Goal: Task Accomplishment & Management: Use online tool/utility

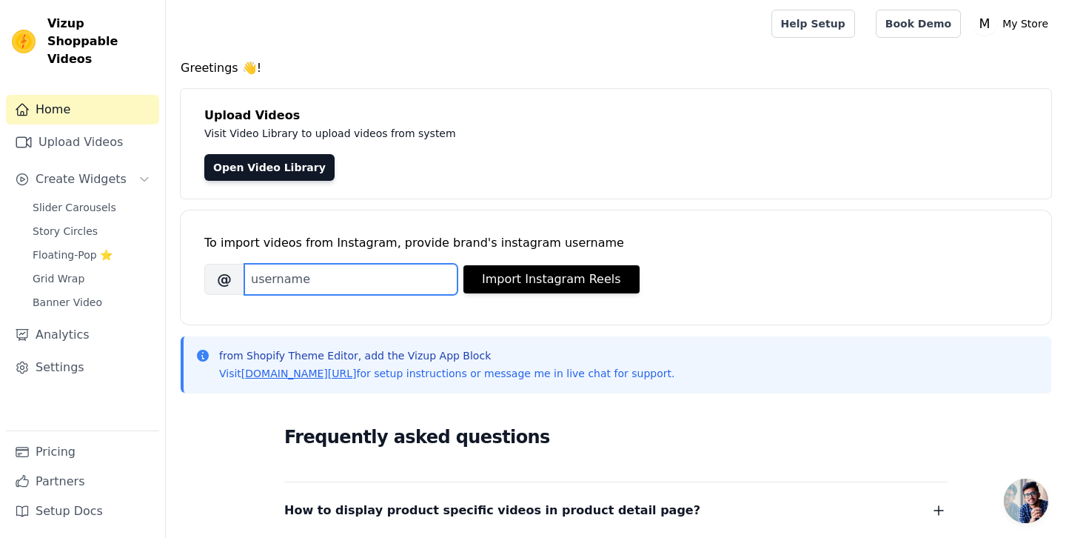
click at [281, 275] on input "Brand's Instagram Username" at bounding box center [350, 279] width 213 height 31
type input "[DATE]_hous"
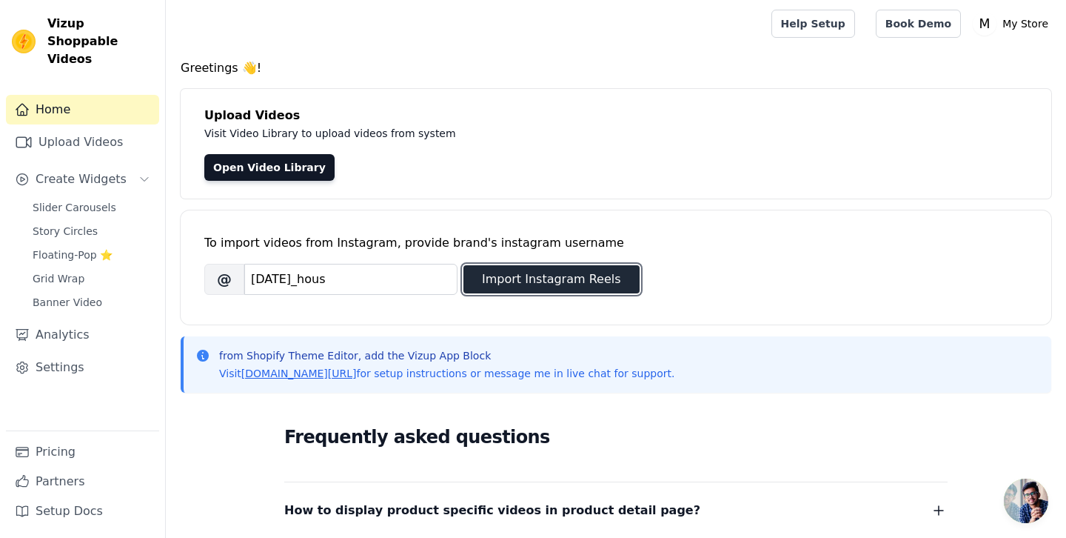
click at [507, 266] on button "Import Instagram Reels" at bounding box center [552, 279] width 176 height 28
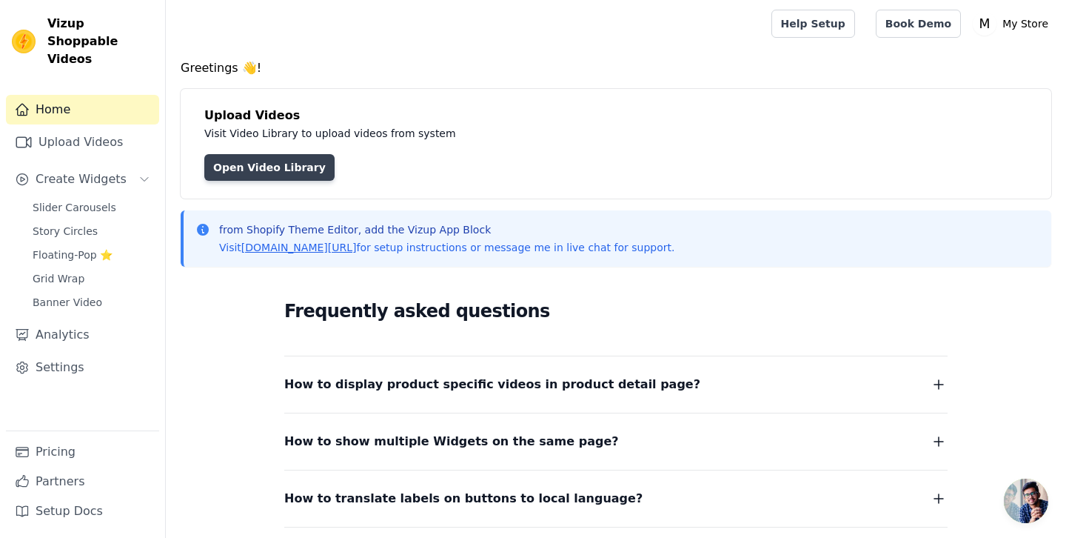
click at [262, 168] on link "Open Video Library" at bounding box center [269, 167] width 130 height 27
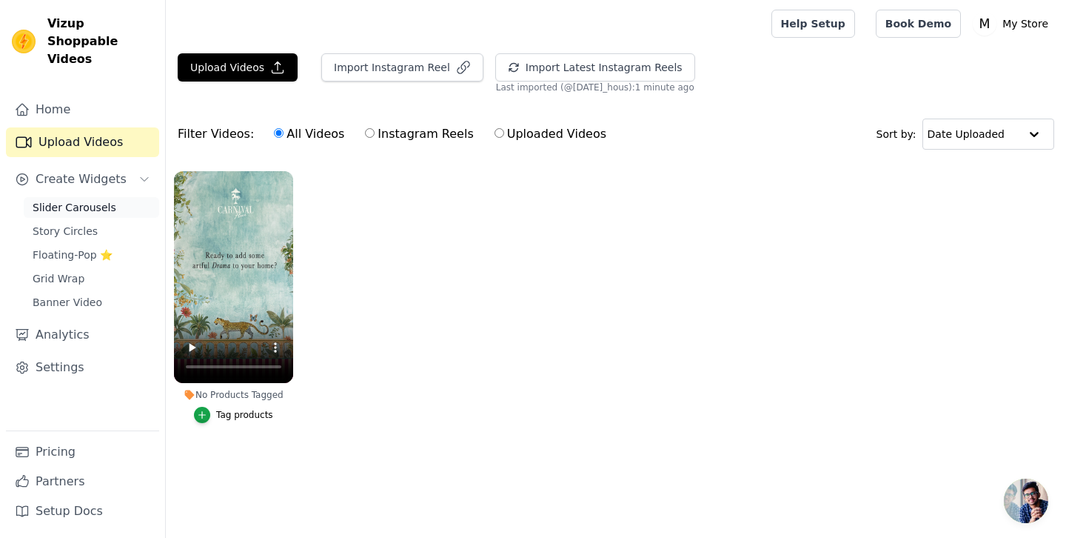
click at [50, 200] on span "Slider Carousels" at bounding box center [75, 207] width 84 height 15
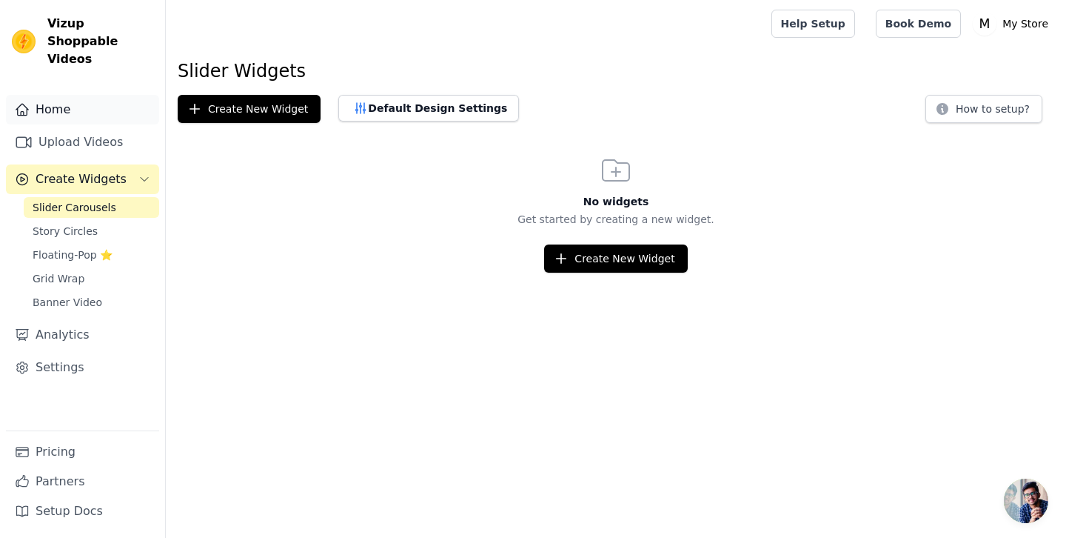
click at [53, 95] on link "Home" at bounding box center [82, 110] width 153 height 30
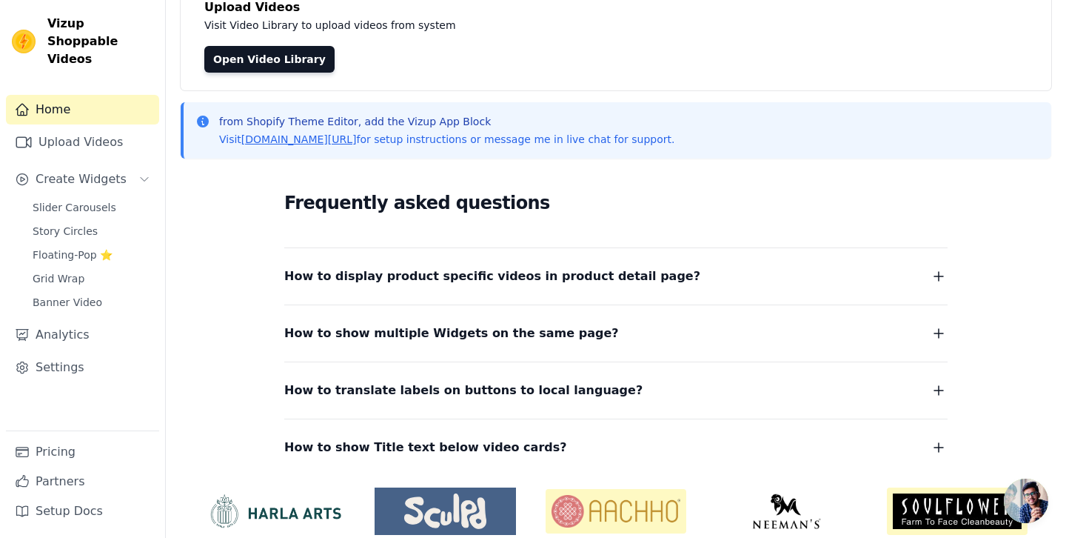
scroll to position [167, 0]
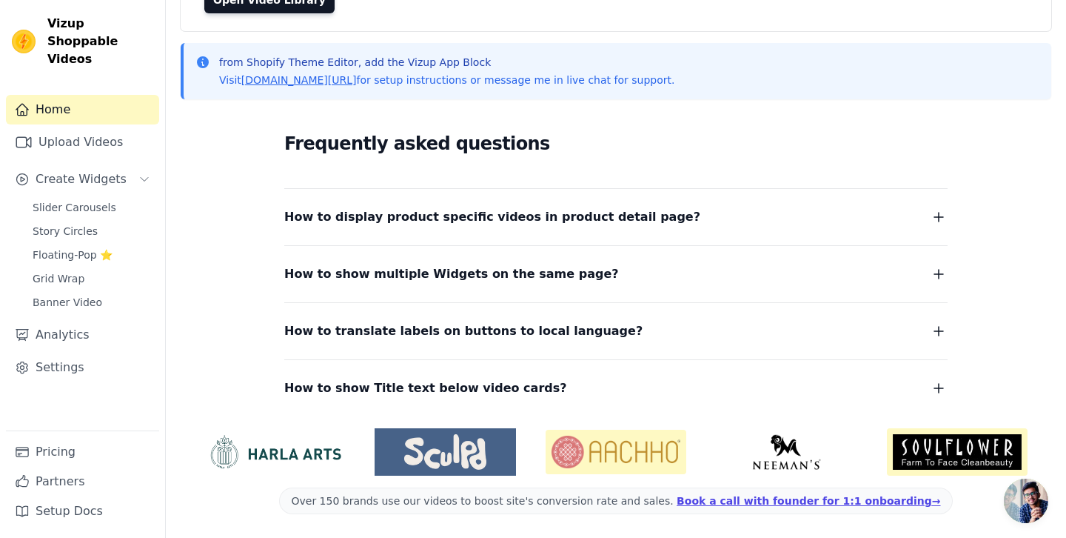
click at [529, 218] on span "How to display product specific videos in product detail page?" at bounding box center [492, 217] width 416 height 21
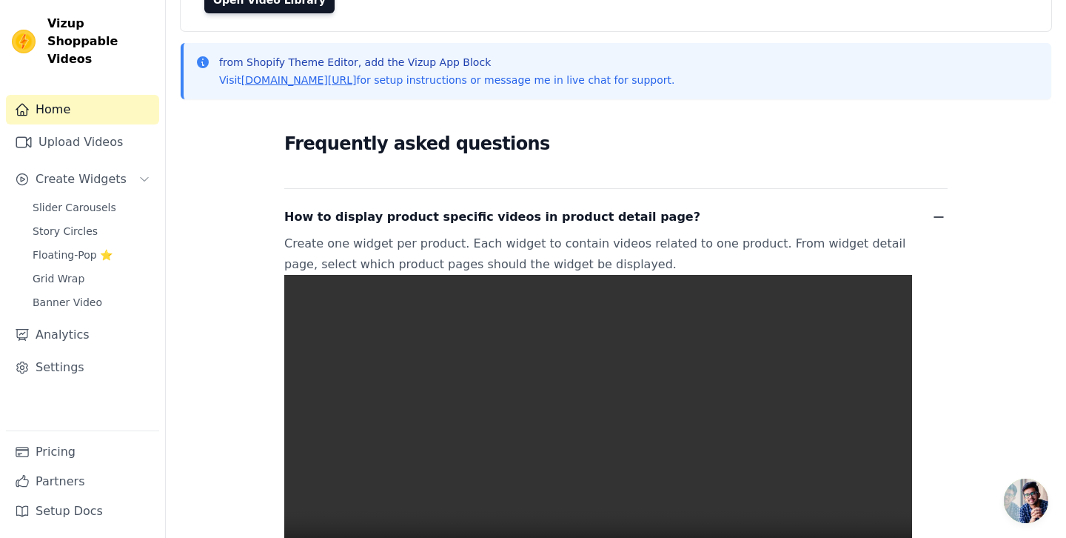
click at [529, 218] on span "How to display product specific videos in product detail page?" at bounding box center [492, 217] width 416 height 21
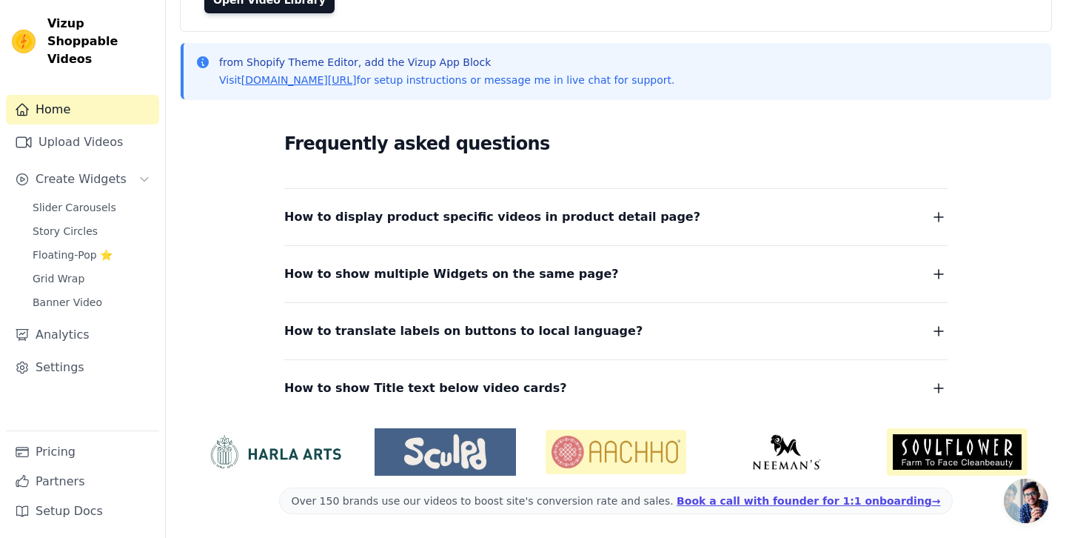
click at [529, 218] on span "How to display product specific videos in product detail page?" at bounding box center [492, 217] width 416 height 21
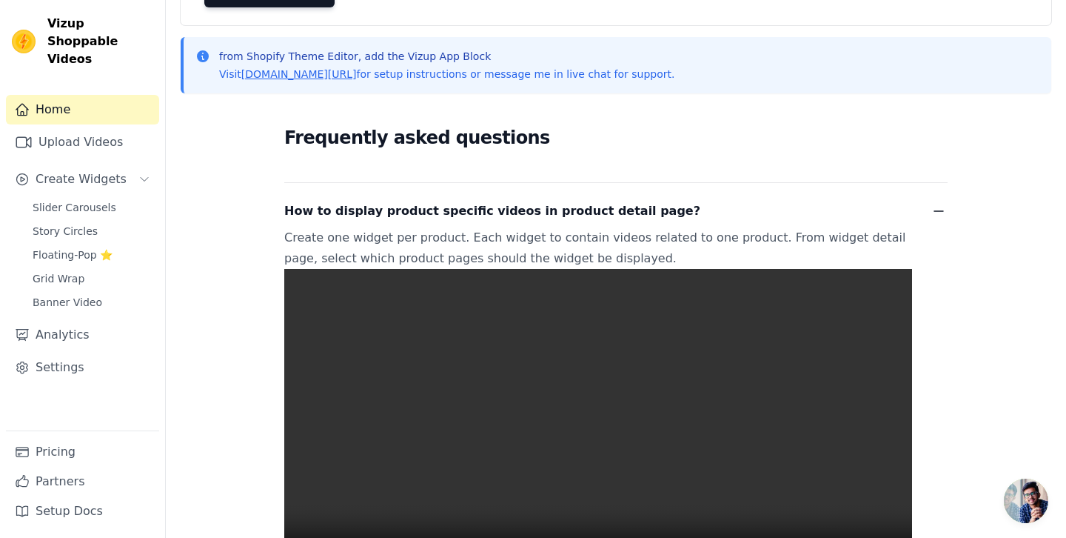
scroll to position [179, 0]
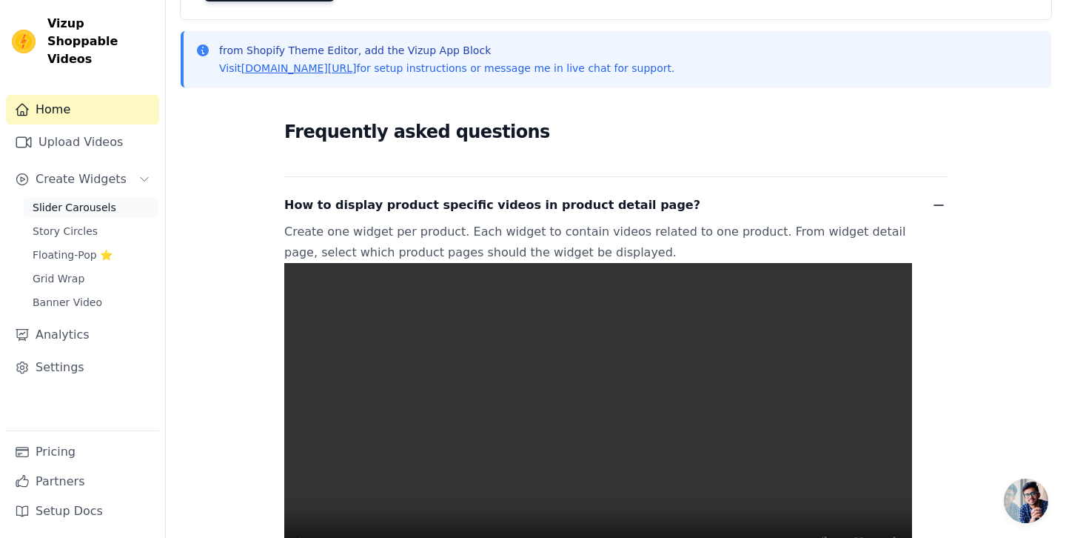
click at [57, 200] on span "Slider Carousels" at bounding box center [75, 207] width 84 height 15
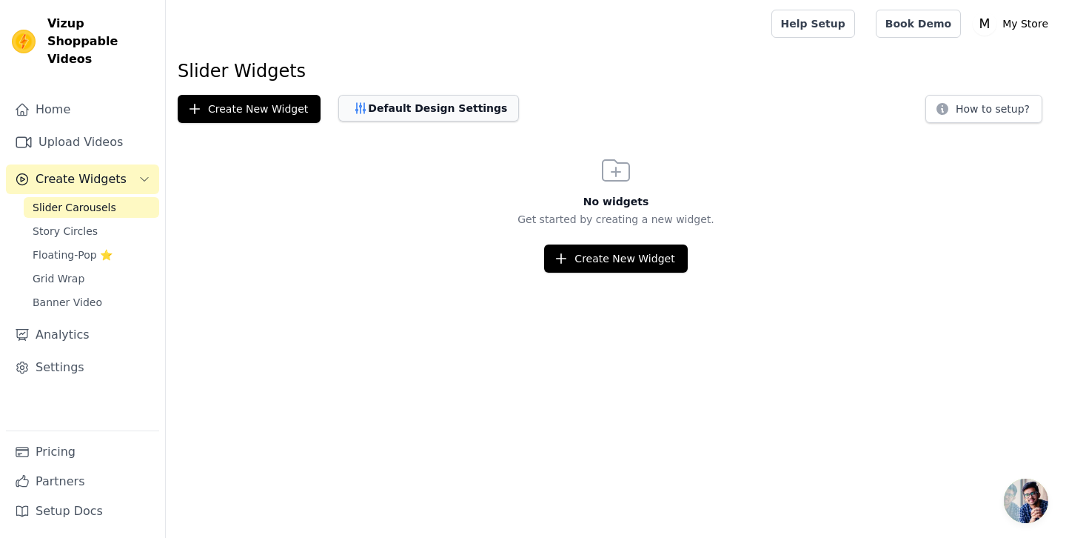
click at [427, 107] on button "Default Design Settings" at bounding box center [428, 108] width 181 height 27
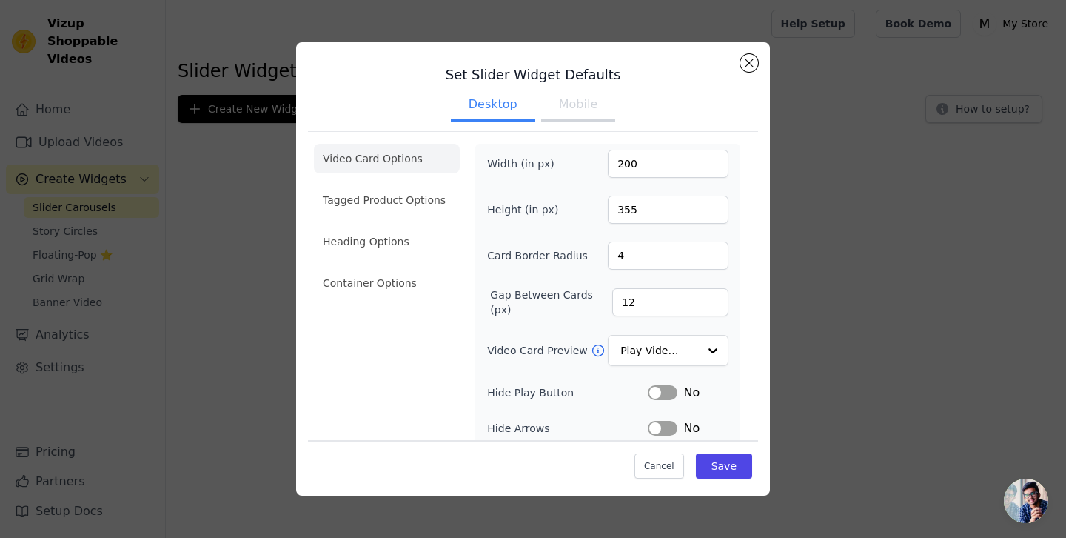
click at [565, 101] on button "Mobile" at bounding box center [578, 106] width 74 height 33
click at [754, 59] on button "Close modal" at bounding box center [750, 63] width 18 height 18
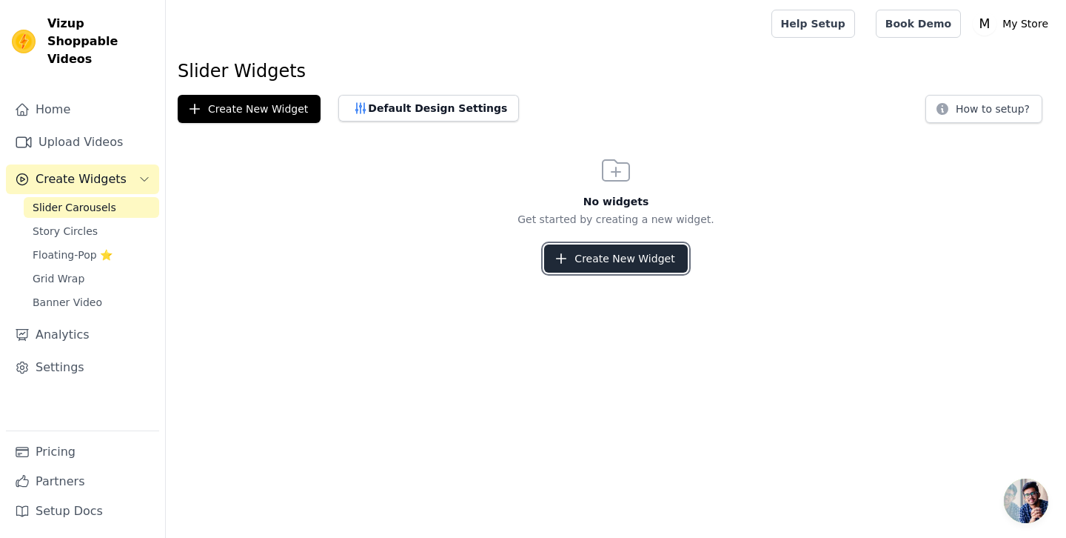
click at [612, 256] on button "Create New Widget" at bounding box center [615, 258] width 143 height 28
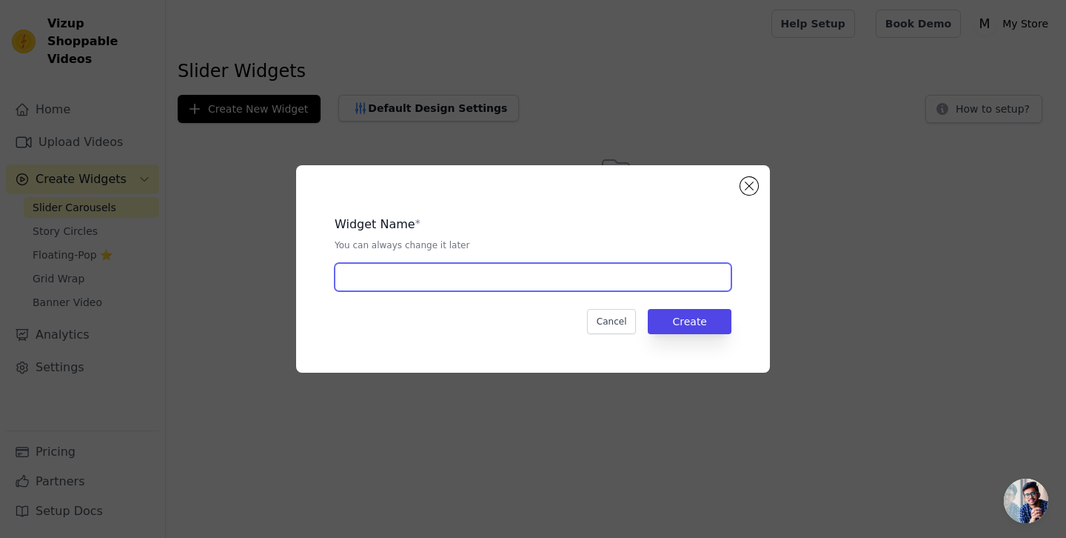
click at [424, 278] on input "text" at bounding box center [533, 277] width 397 height 28
type input "[DATE] Hous"
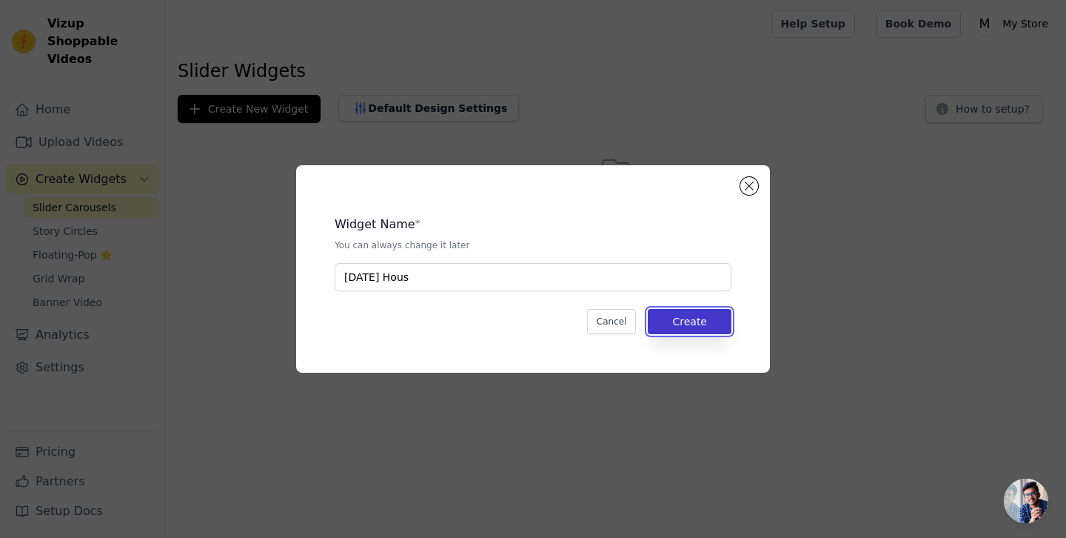
click at [685, 323] on button "Create" at bounding box center [690, 321] width 84 height 25
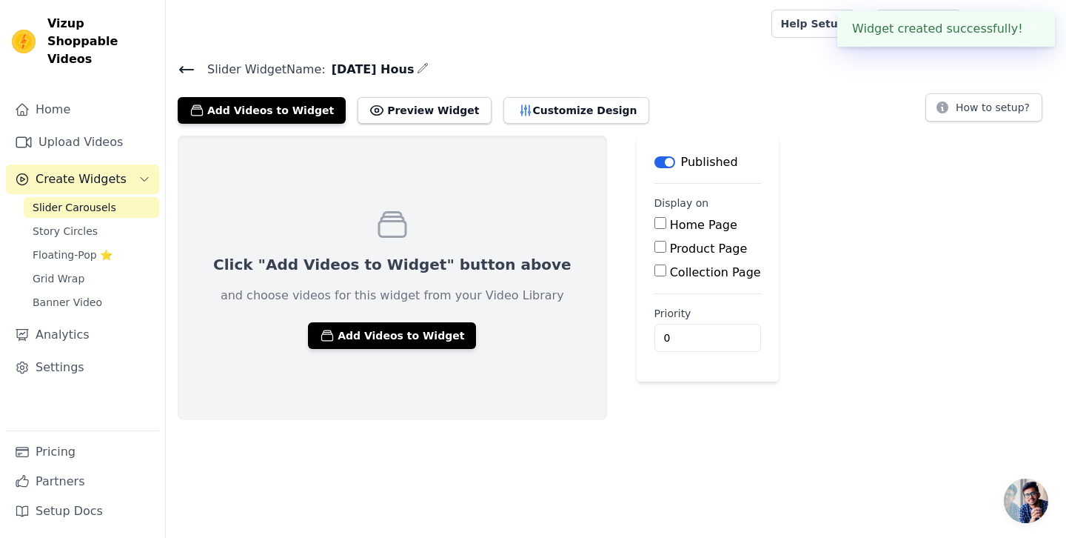
click at [655, 227] on input "Home Page" at bounding box center [661, 223] width 12 height 12
checkbox input "true"
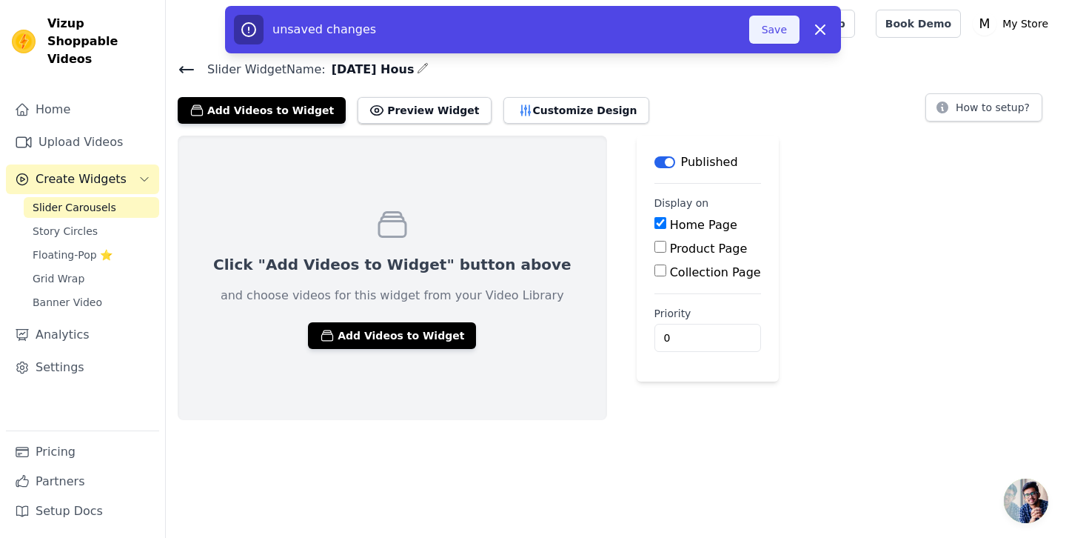
click at [770, 33] on button "Save" at bounding box center [774, 30] width 50 height 28
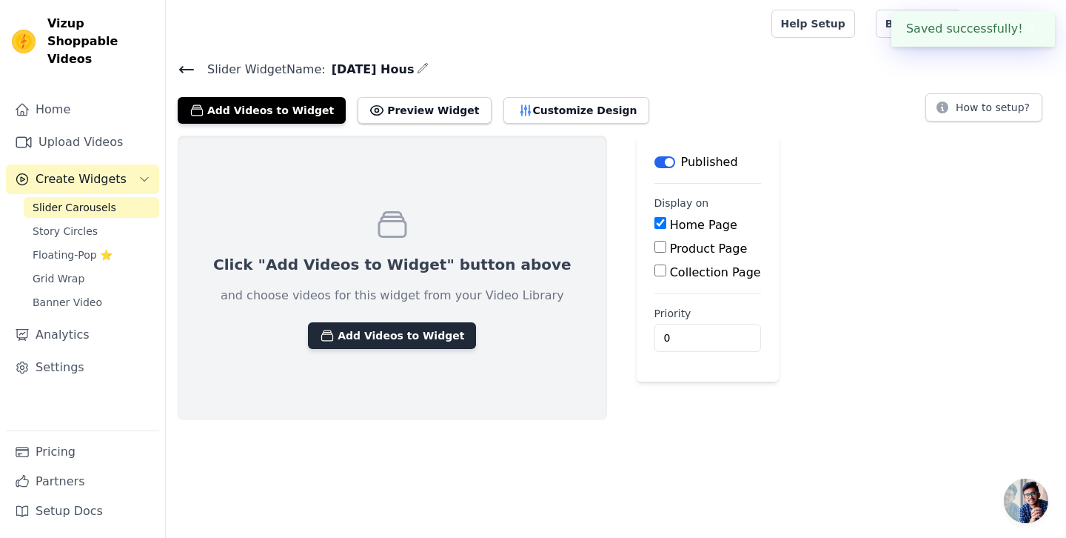
click at [369, 338] on button "Add Videos to Widget" at bounding box center [392, 335] width 168 height 27
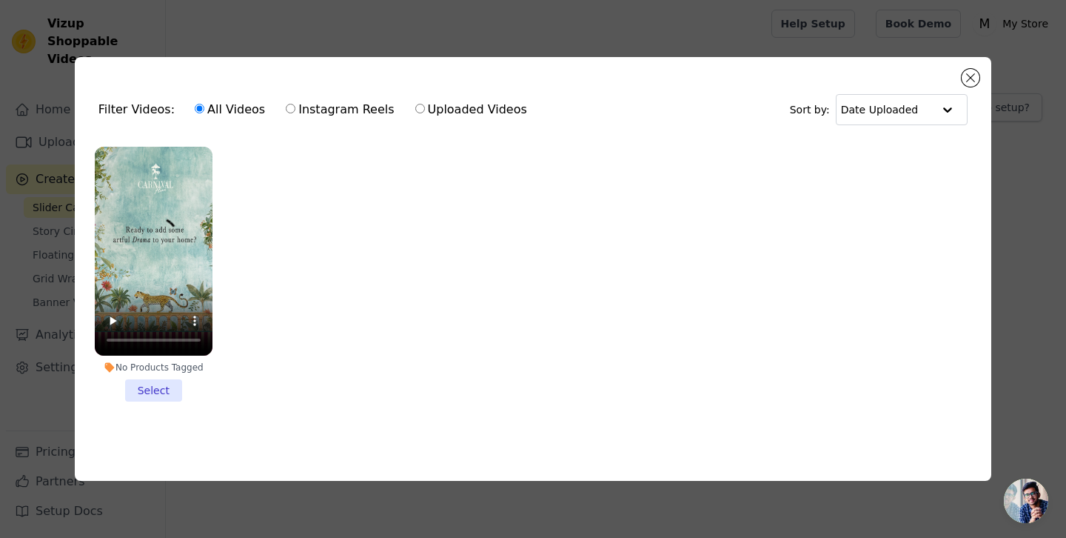
click at [147, 393] on li "No Products Tagged Select" at bounding box center [154, 274] width 118 height 255
click at [0, 0] on input "No Products Tagged Select" at bounding box center [0, 0] width 0 height 0
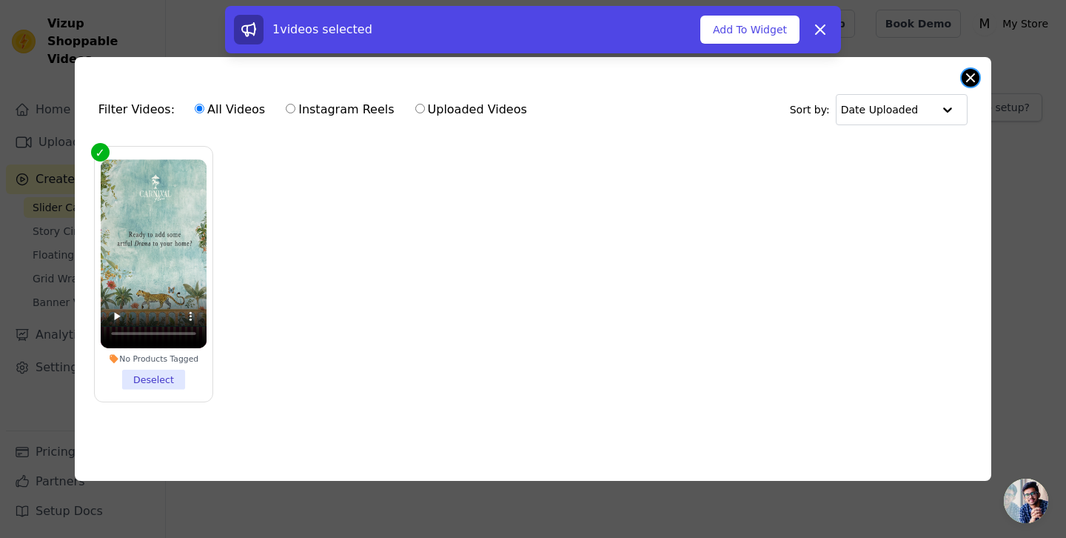
click at [972, 80] on button "Close modal" at bounding box center [971, 78] width 18 height 18
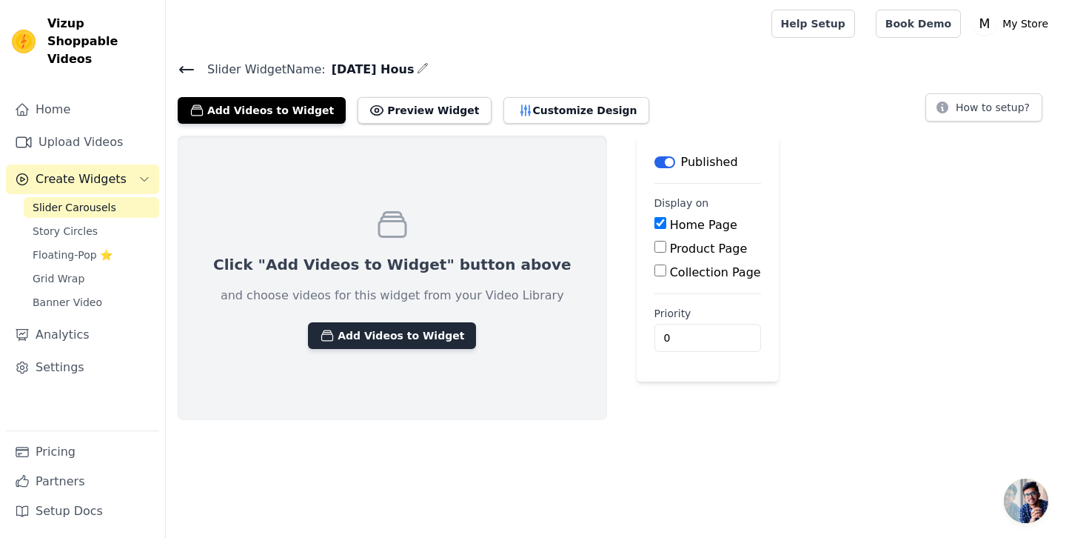
click at [381, 329] on button "Add Videos to Widget" at bounding box center [392, 335] width 168 height 27
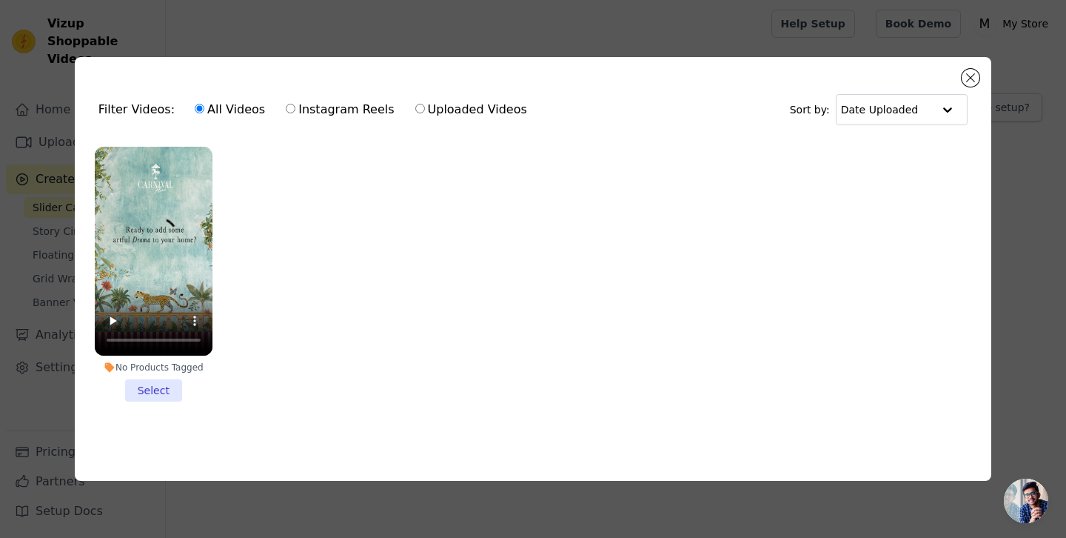
click at [143, 389] on li "No Products Tagged Select" at bounding box center [154, 274] width 118 height 255
click at [0, 0] on input "No Products Tagged Select" at bounding box center [0, 0] width 0 height 0
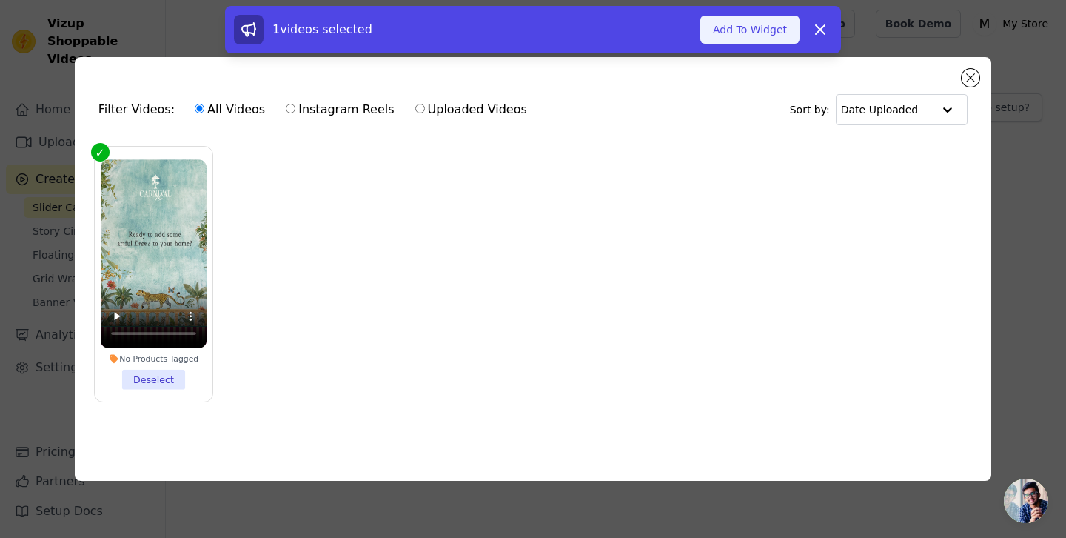
click at [732, 27] on button "Add To Widget" at bounding box center [750, 30] width 99 height 28
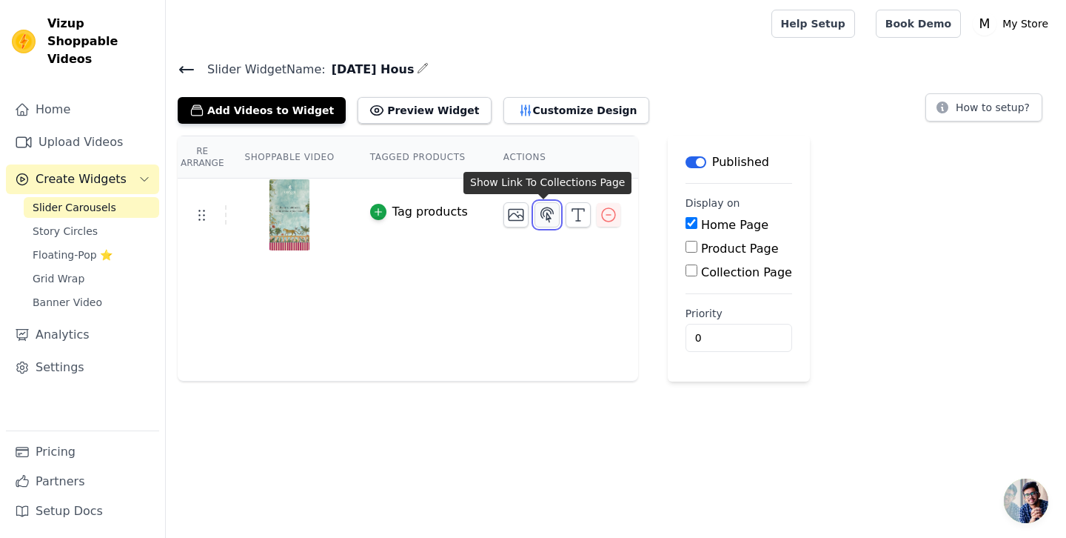
click at [547, 218] on icon "button" at bounding box center [547, 215] width 18 height 18
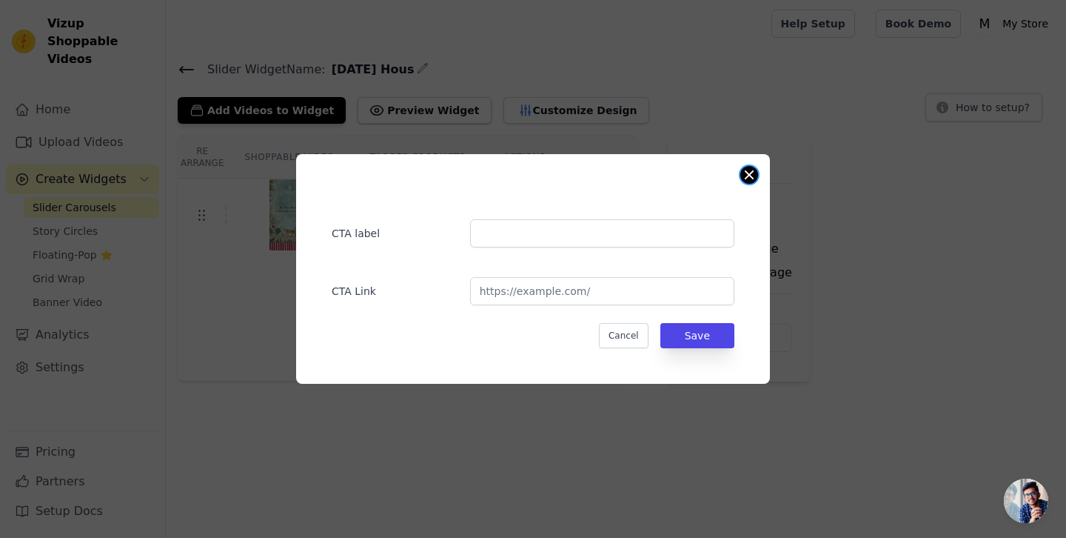
click at [747, 173] on button "Close modal" at bounding box center [750, 175] width 18 height 18
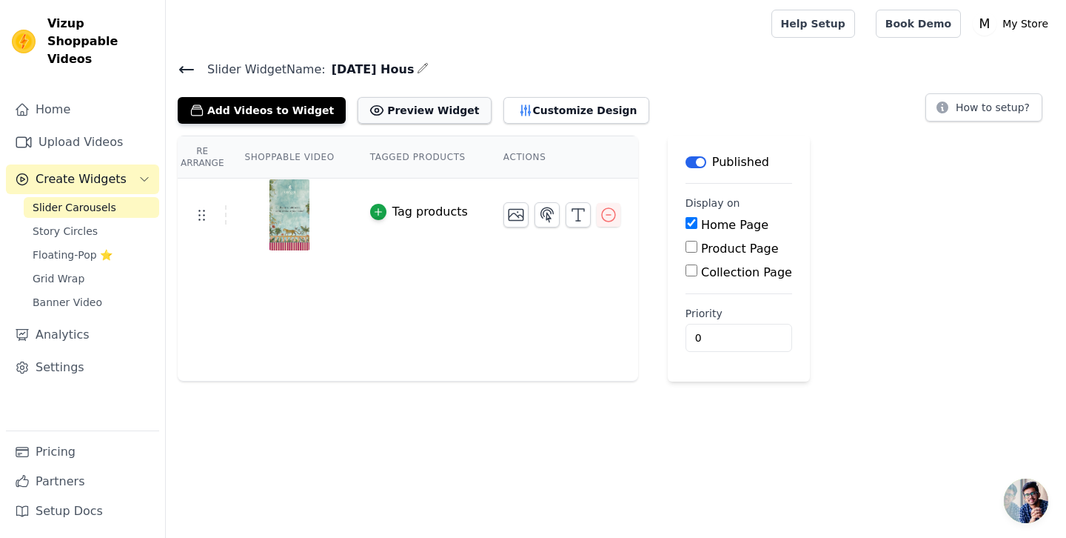
click at [390, 111] on button "Preview Widget" at bounding box center [424, 110] width 133 height 27
click at [62, 353] on link "Settings" at bounding box center [82, 368] width 153 height 30
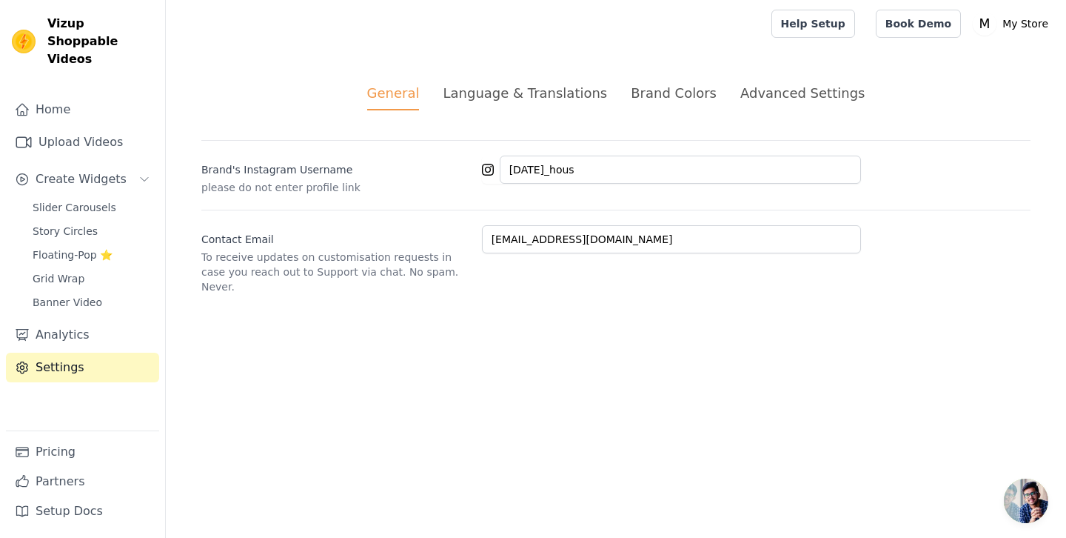
click at [804, 95] on div "Advanced Settings" at bounding box center [803, 93] width 124 height 20
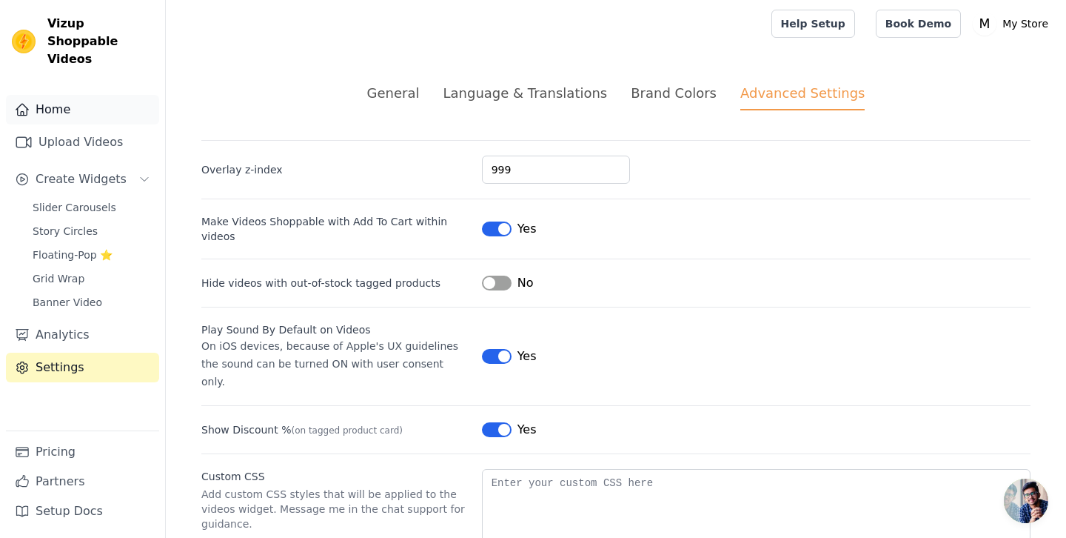
click at [60, 95] on link "Home" at bounding box center [82, 110] width 153 height 30
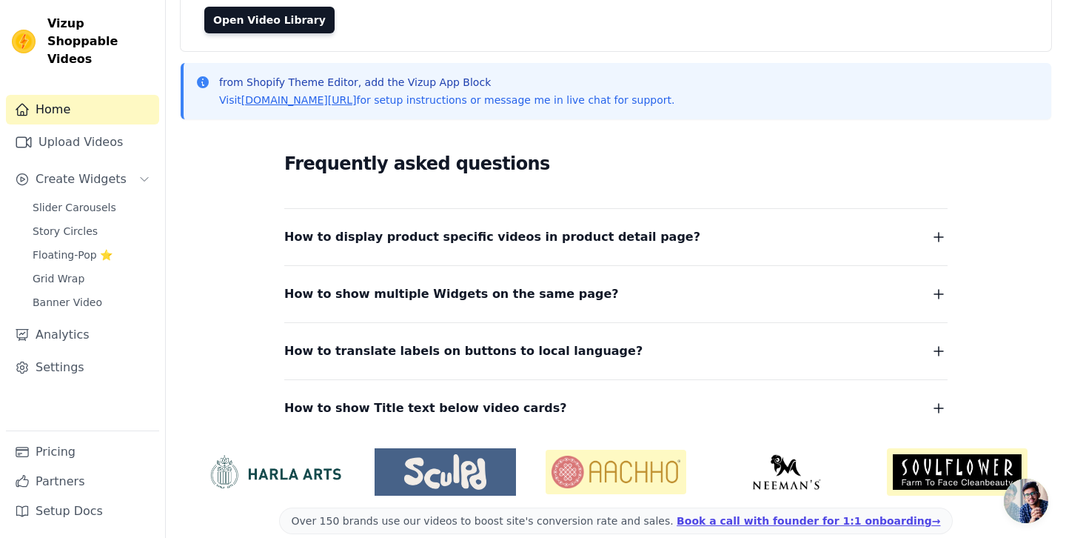
scroll to position [147, 0]
click at [309, 101] on link "vizupcommerce.com/docs" at bounding box center [299, 101] width 116 height 12
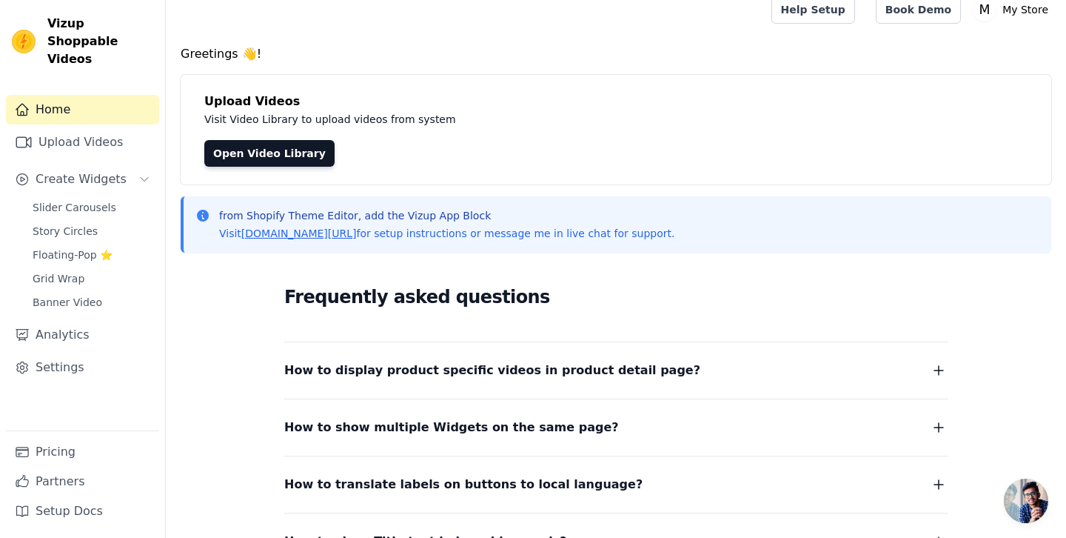
scroll to position [15, 0]
click at [315, 234] on link "vizupcommerce.com/docs" at bounding box center [299, 233] width 116 height 12
click at [71, 200] on span "Slider Carousels" at bounding box center [75, 207] width 84 height 15
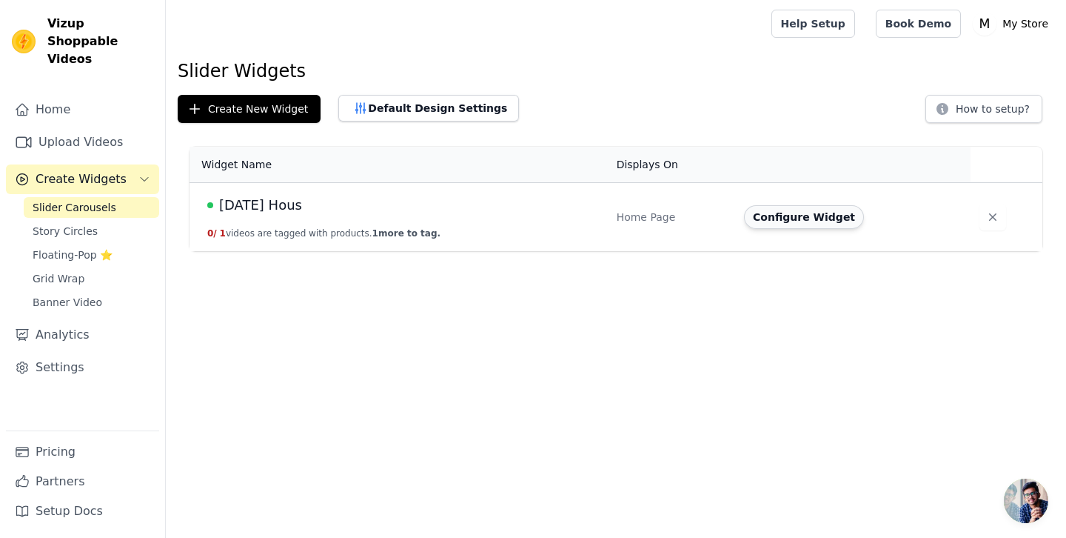
click at [803, 218] on button "Configure Widget" at bounding box center [804, 217] width 120 height 24
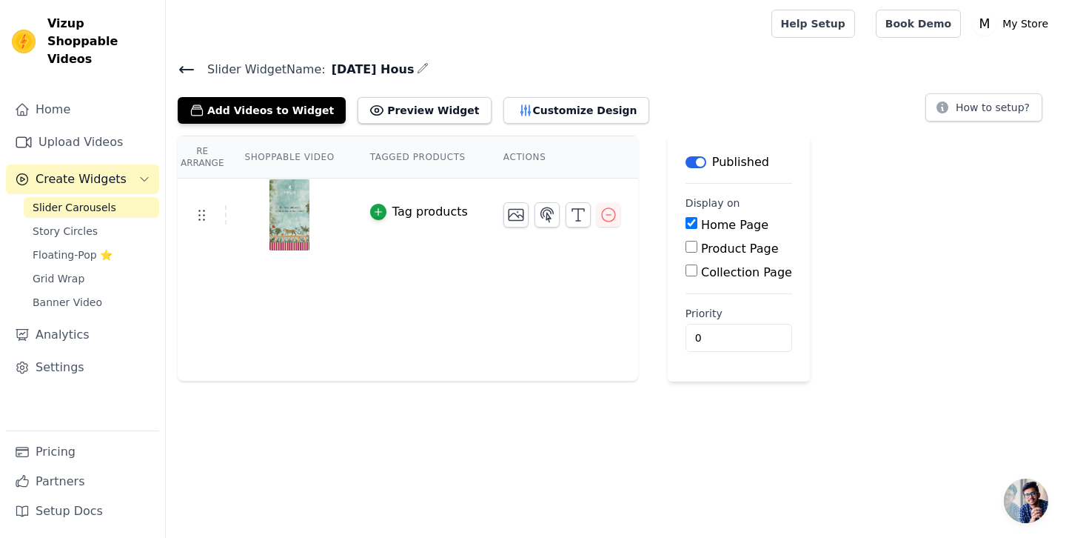
click at [184, 75] on icon at bounding box center [187, 70] width 18 height 18
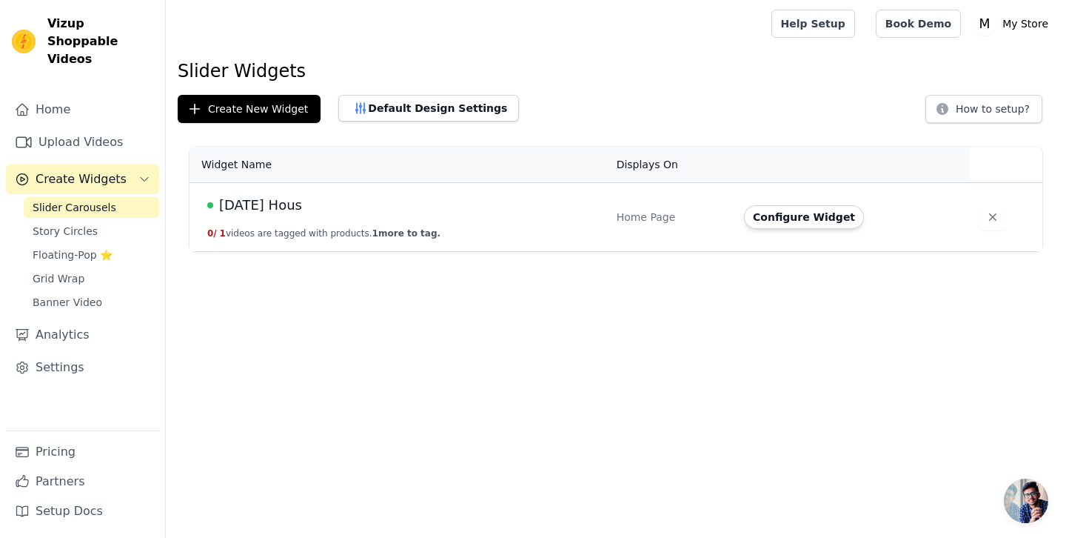
click at [248, 238] on button "0 / 1 videos are tagged with products. 1 more to tag." at bounding box center [323, 233] width 233 height 12
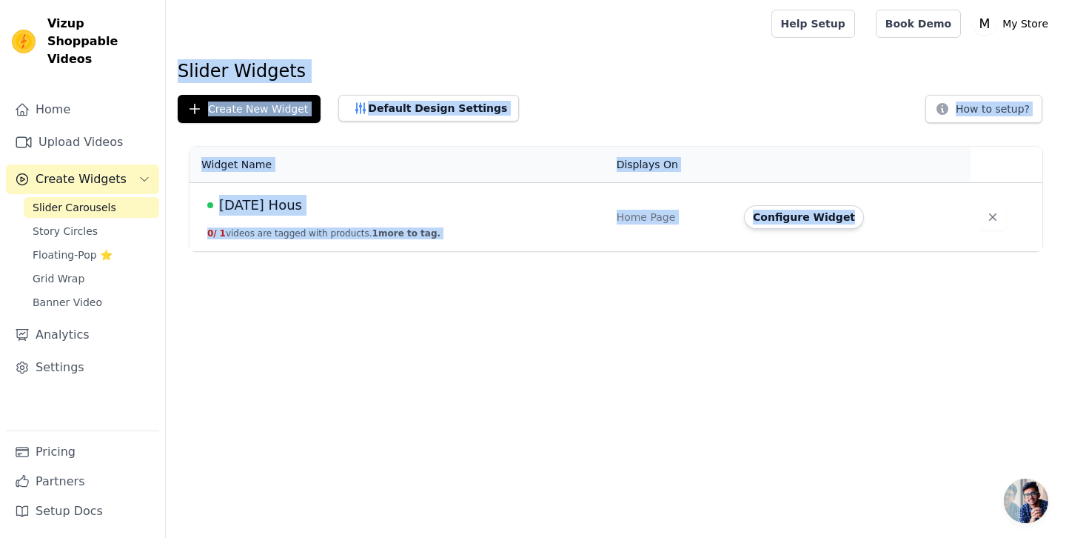
click at [248, 238] on html "Vizup Shoppable Videos Home Upload Videos Create Widgets Slider Carousels Story…" at bounding box center [533, 125] width 1066 height 251
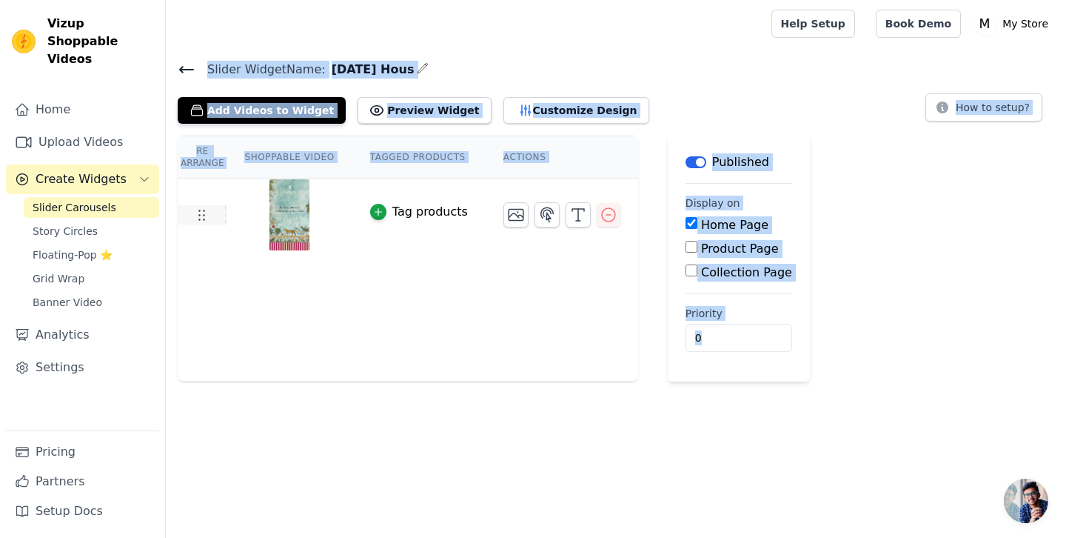
click at [218, 217] on td at bounding box center [202, 214] width 49 height 19
click at [403, 211] on div "Tag products" at bounding box center [430, 212] width 76 height 18
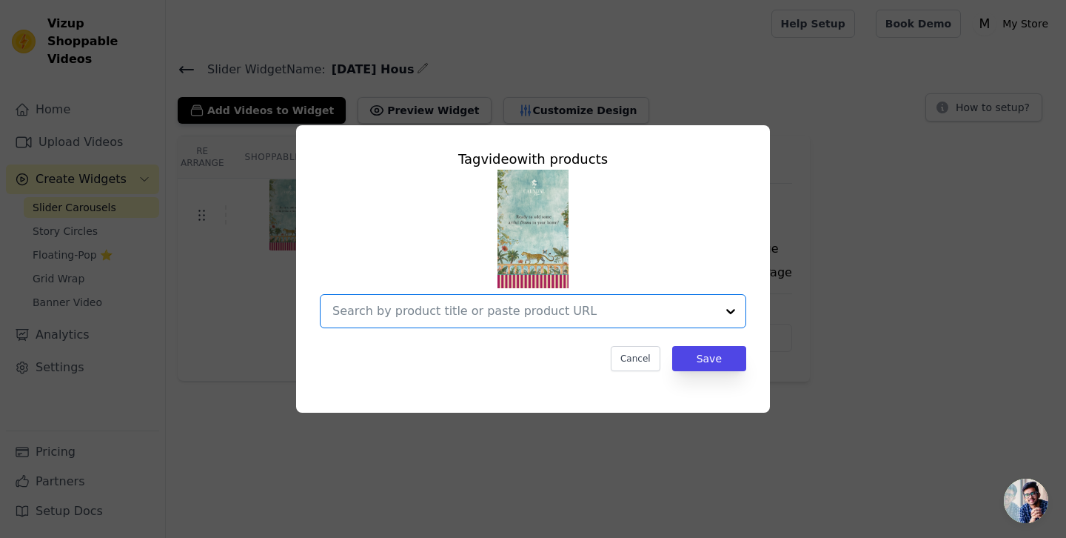
click at [456, 313] on input "text" at bounding box center [525, 311] width 384 height 18
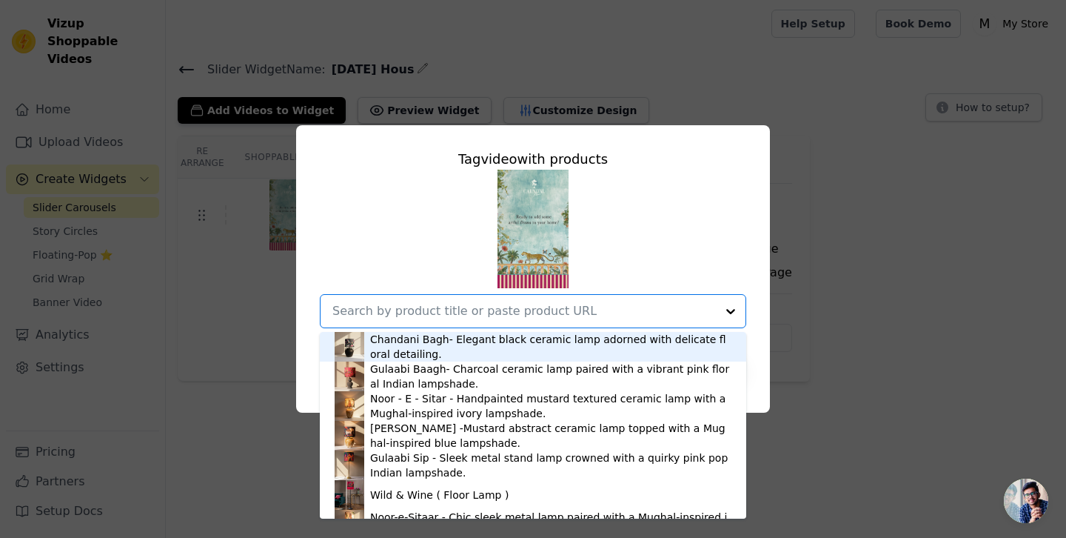
click at [415, 346] on div "Chandani Bagh- Elegant black ceramic lamp adorned with delicate floral detailin…" at bounding box center [550, 347] width 361 height 30
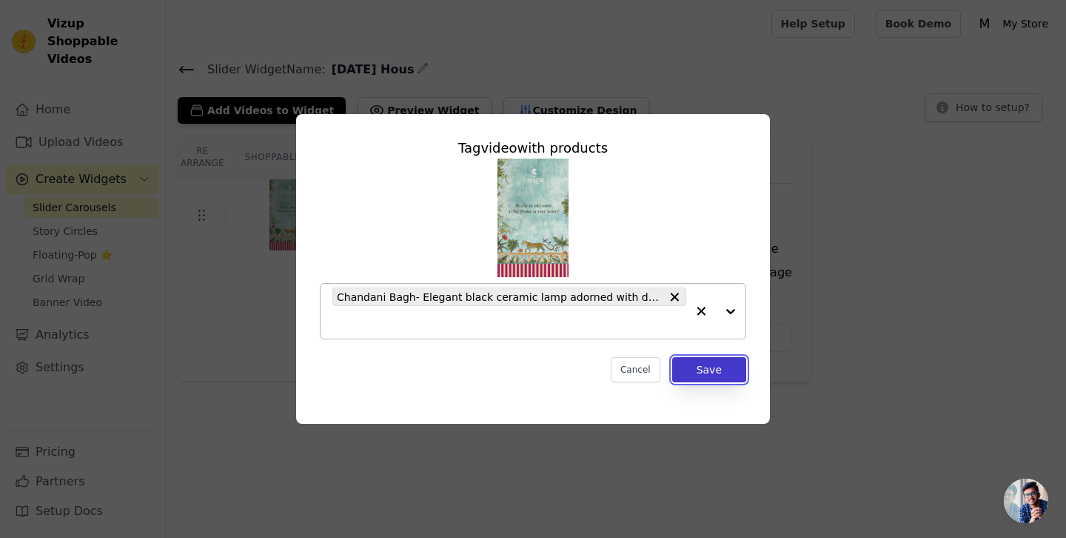
click at [736, 361] on button "Save" at bounding box center [709, 369] width 74 height 25
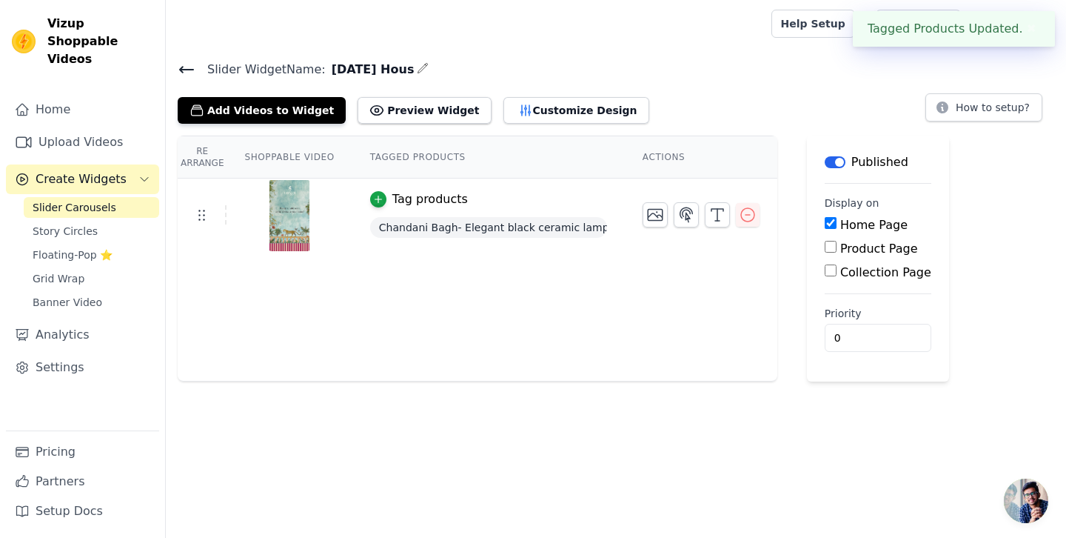
click at [81, 200] on span "Slider Carousels" at bounding box center [75, 207] width 84 height 15
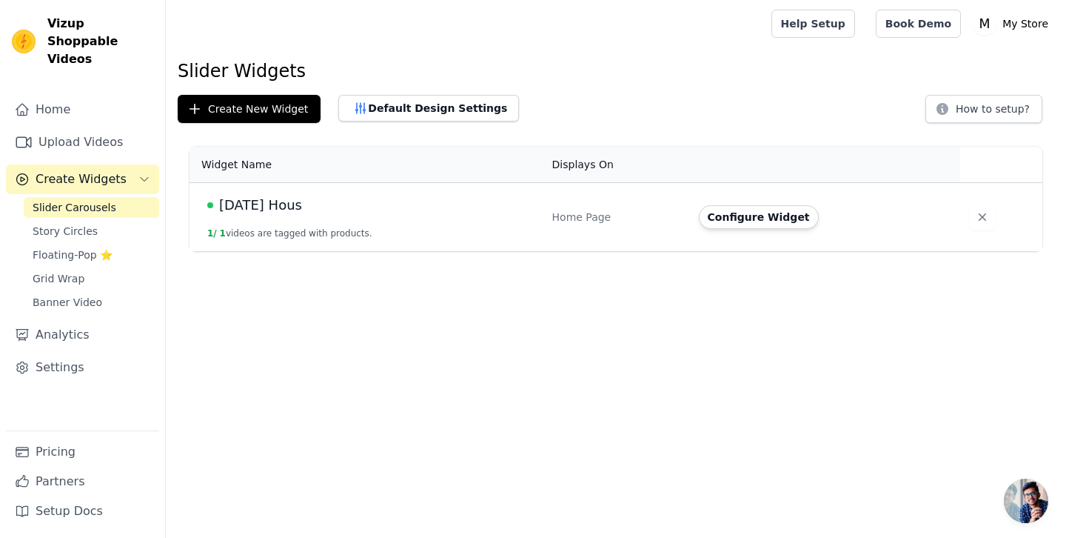
click at [379, 218] on td "Carnival Hous 1 / 1 videos are tagged with products." at bounding box center [367, 217] width 354 height 69
click at [293, 211] on span "[DATE] Hous" at bounding box center [260, 205] width 83 height 21
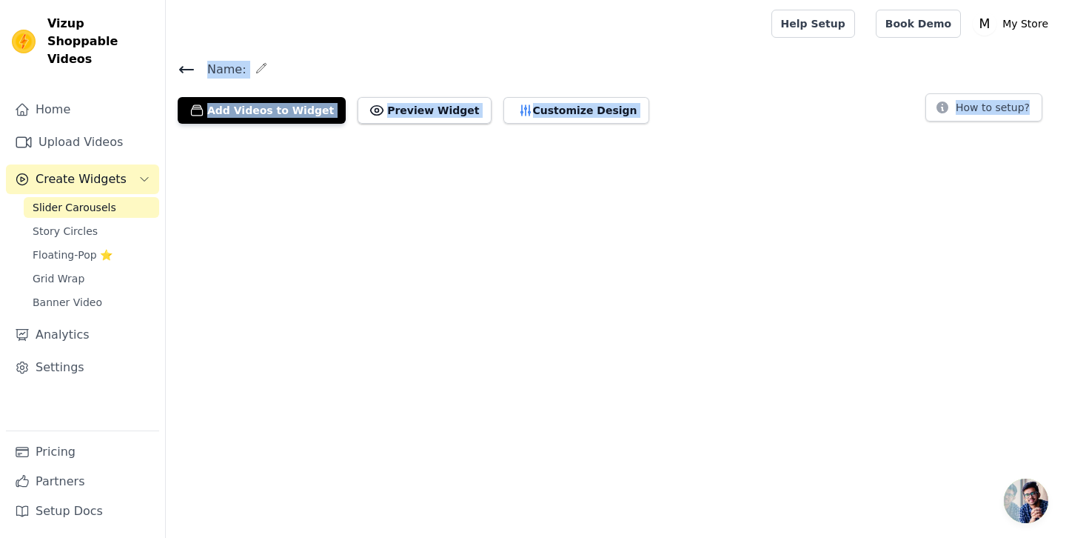
click at [293, 136] on html "Vizup Shoppable Videos Home Upload Videos Create Widgets Slider Carousels Story…" at bounding box center [533, 68] width 1066 height 136
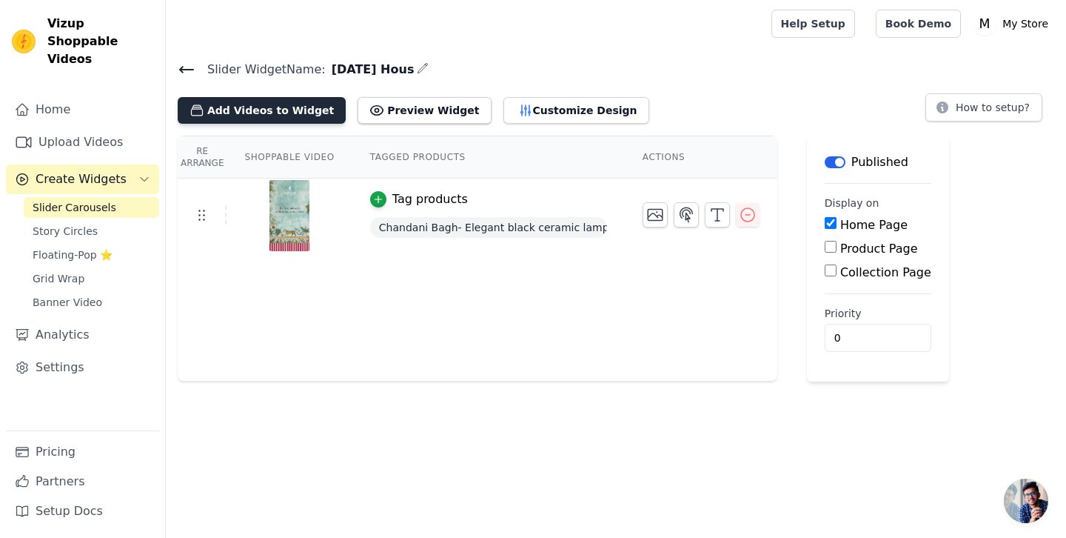
click at [254, 112] on button "Add Videos to Widget" at bounding box center [262, 110] width 168 height 27
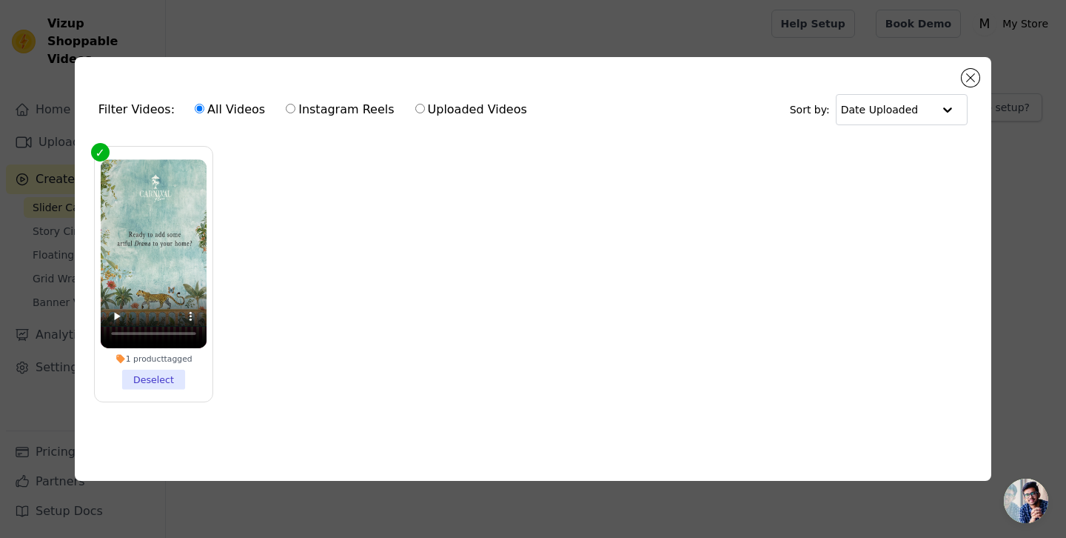
click at [415, 112] on input "Uploaded Videos" at bounding box center [420, 109] width 10 height 10
radio input "true"
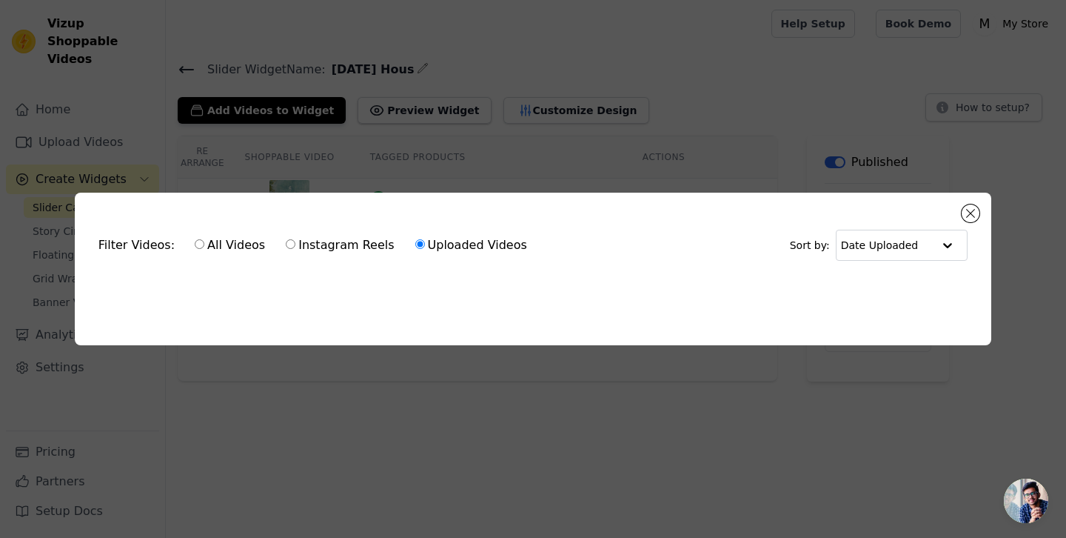
click at [612, 295] on ul at bounding box center [533, 286] width 893 height 24
click at [968, 218] on button "Close modal" at bounding box center [971, 213] width 18 height 18
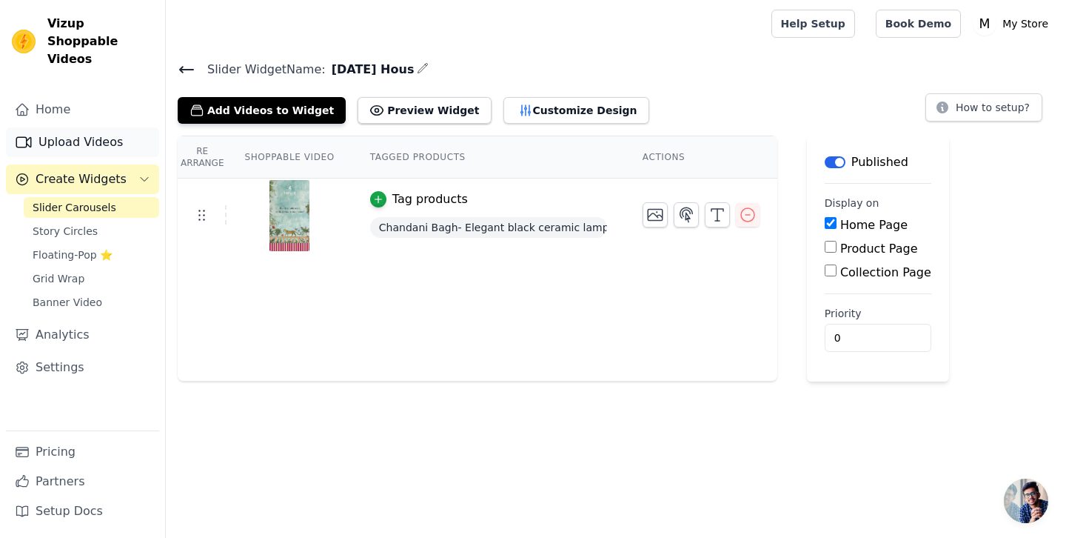
click at [76, 127] on link "Upload Videos" at bounding box center [82, 142] width 153 height 30
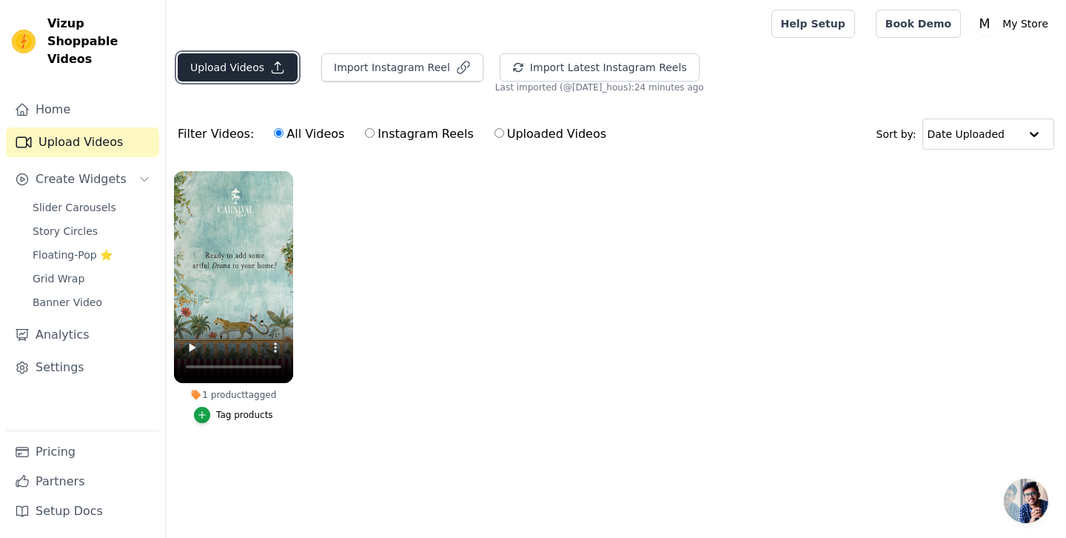
click at [253, 73] on button "Upload Videos" at bounding box center [238, 67] width 120 height 28
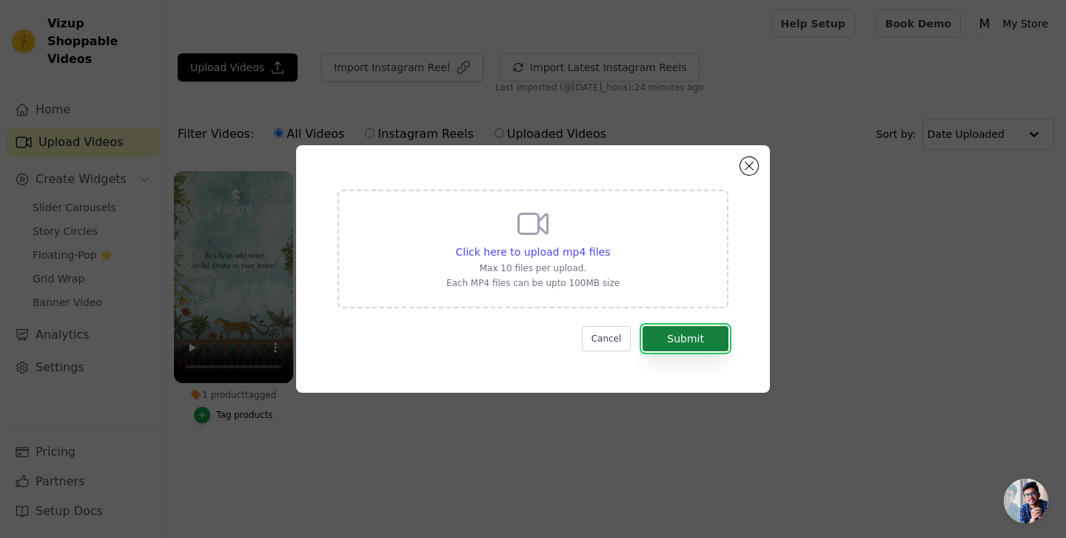
click at [705, 333] on button "Submit" at bounding box center [686, 338] width 86 height 25
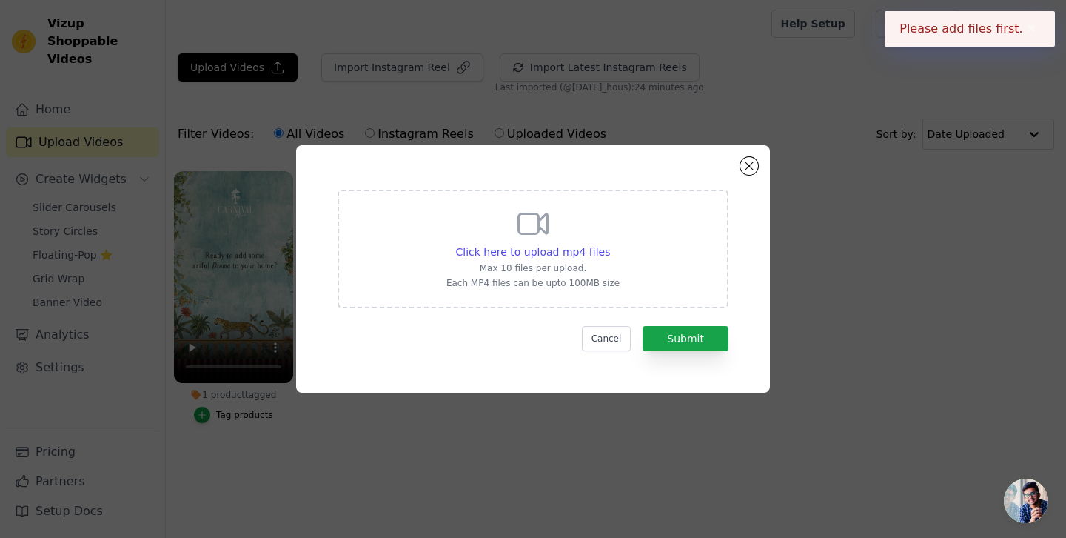
click at [518, 243] on div "Click here to upload mp4 files Max 10 files per upload. Each MP4 files can be u…" at bounding box center [533, 247] width 173 height 83
click at [609, 244] on input "Click here to upload mp4 files Max 10 files per upload. Each MP4 files can be u…" at bounding box center [609, 244] width 1 height 1
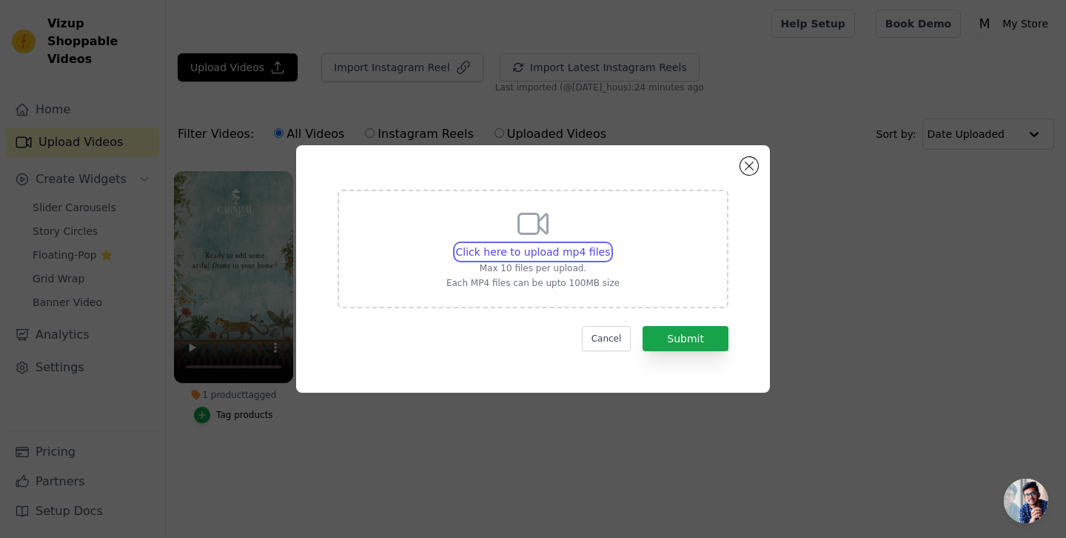
type input "C:\fakepath\C0001.MP4"
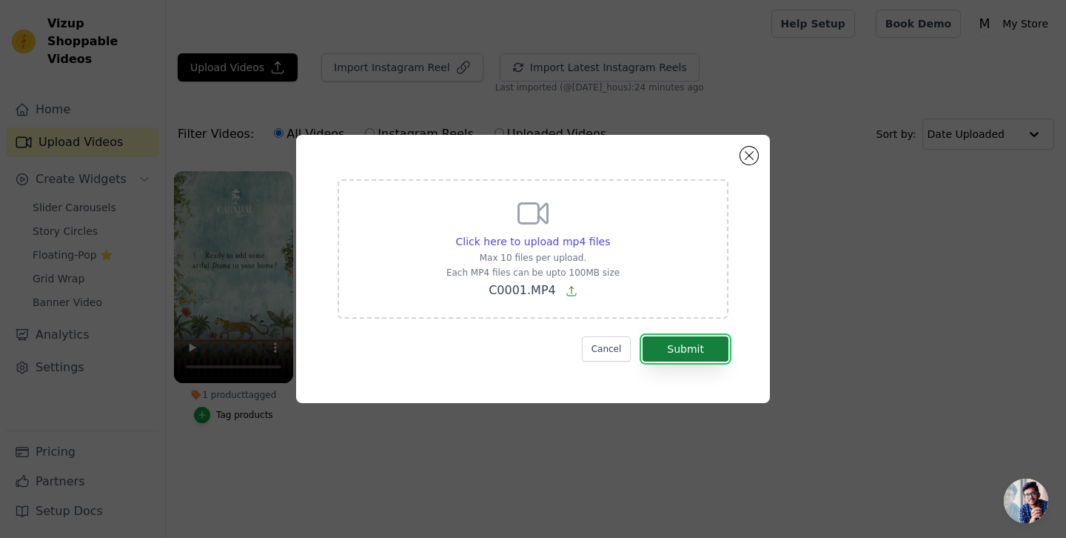
click at [691, 352] on button "Submit" at bounding box center [686, 348] width 86 height 25
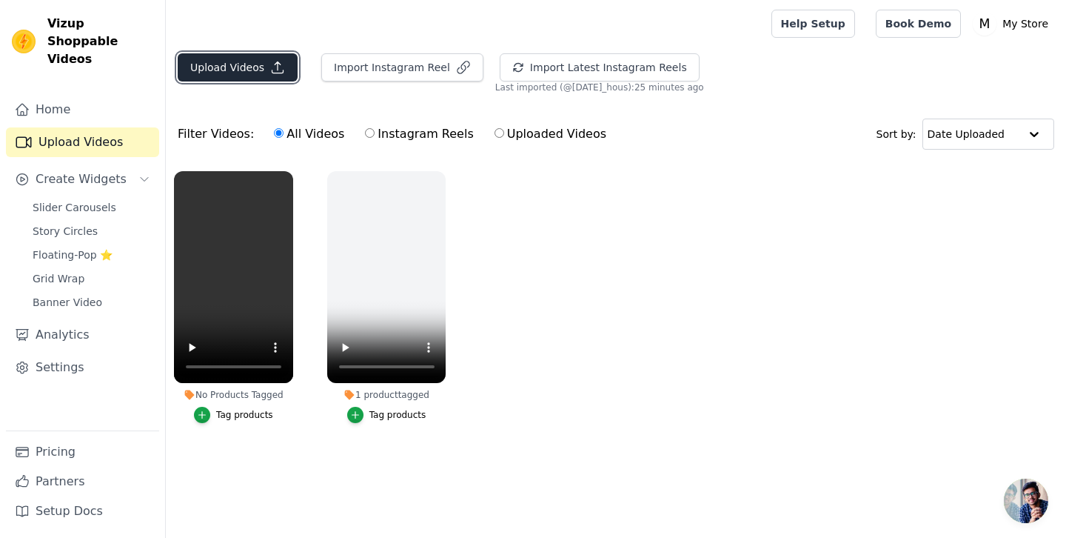
click at [258, 68] on button "Upload Videos" at bounding box center [238, 67] width 120 height 28
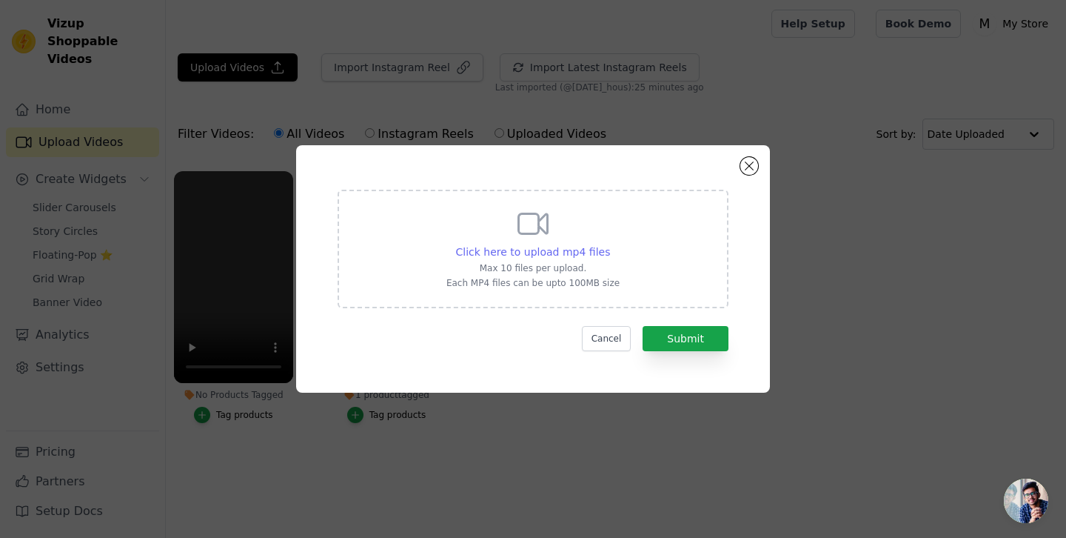
click at [523, 246] on span "Click here to upload mp4 files" at bounding box center [533, 252] width 155 height 12
click at [609, 244] on input "Click here to upload mp4 files Max 10 files per upload. Each MP4 files can be u…" at bounding box center [609, 244] width 1 height 1
click at [564, 251] on span "Click here to upload mp4 files" at bounding box center [533, 252] width 155 height 12
click at [609, 244] on input "Click here to upload mp4 files Max 10 files per upload. Each MP4 files can be u…" at bounding box center [609, 244] width 1 height 1
type input "C:\fakepath\C0002.MP4"
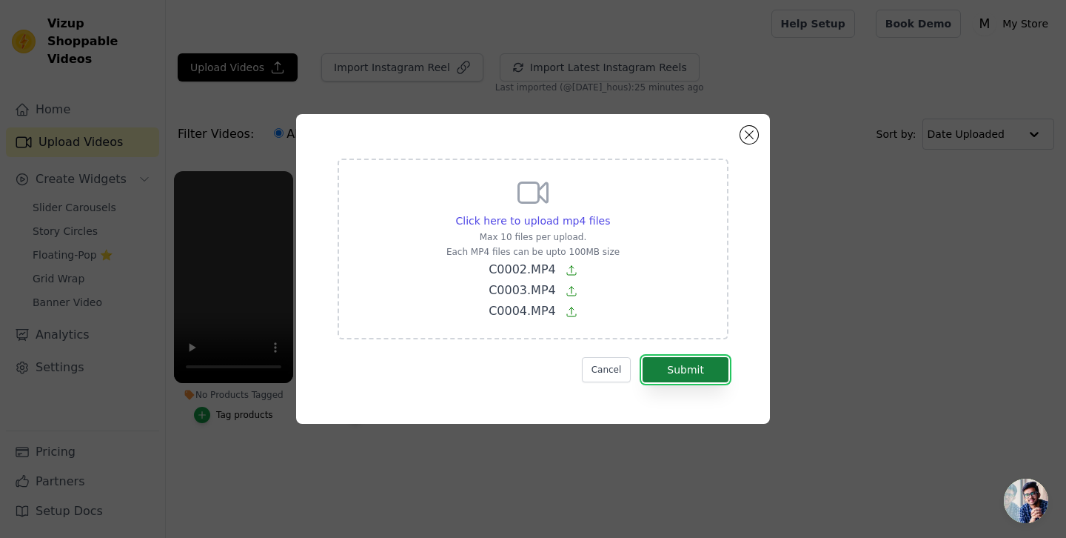
click at [689, 369] on button "Submit" at bounding box center [686, 369] width 86 height 25
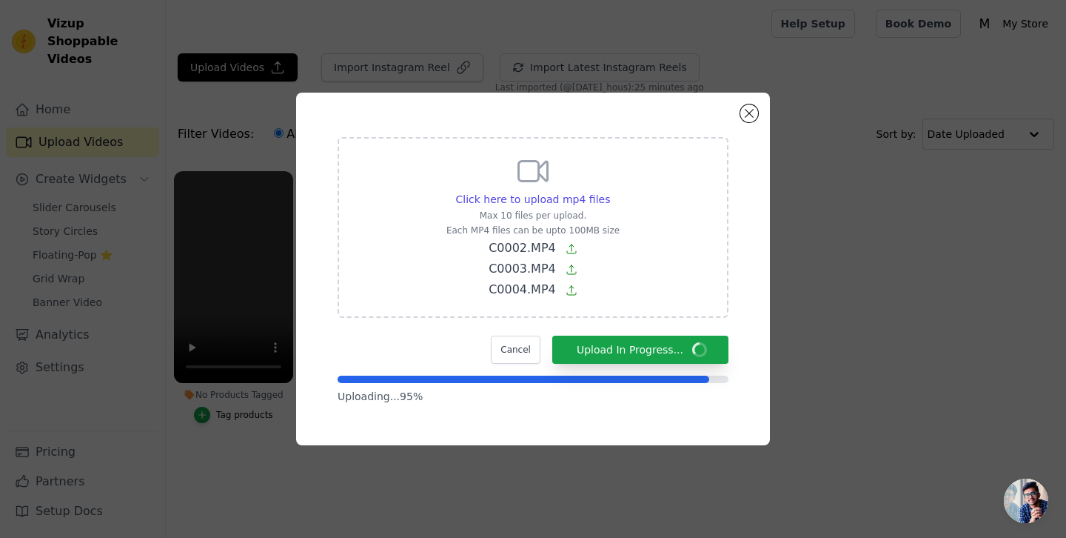
click at [426, 387] on div "Uploading... 95 %" at bounding box center [533, 389] width 391 height 28
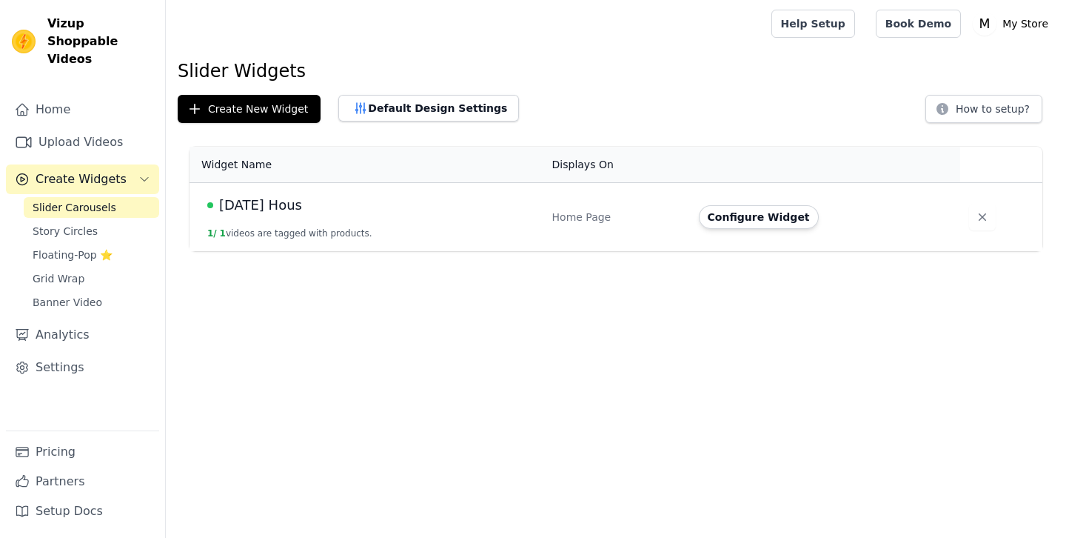
click at [525, 221] on td "[DATE] Hous 1 / 1 videos are tagged with products." at bounding box center [367, 217] width 354 height 69
click at [240, 214] on span "[DATE] Hous" at bounding box center [260, 205] width 83 height 21
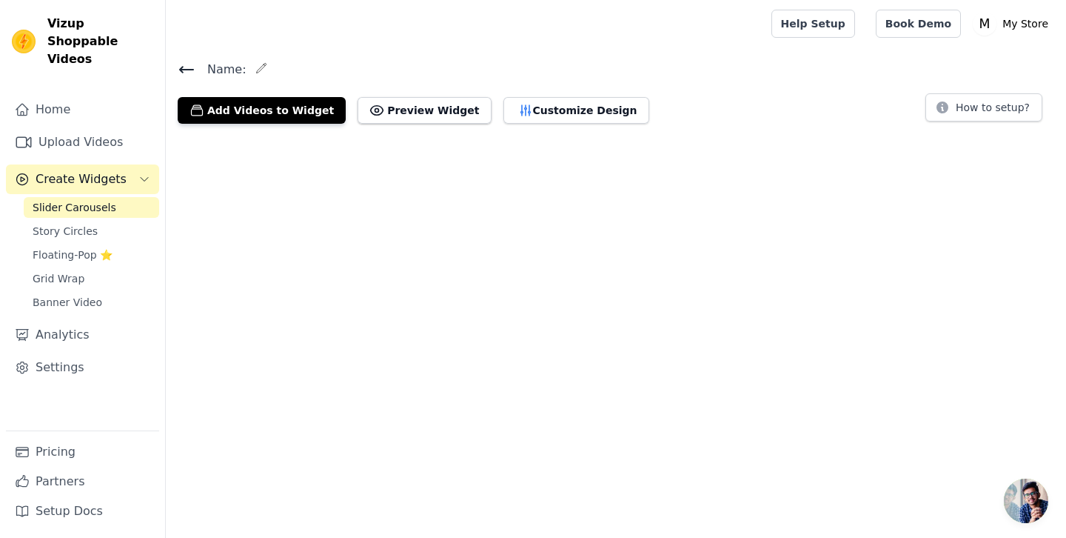
click at [240, 136] on html "Vizup Shoppable Videos Home Upload Videos Create Widgets Slider Carousels Story…" at bounding box center [533, 68] width 1066 height 136
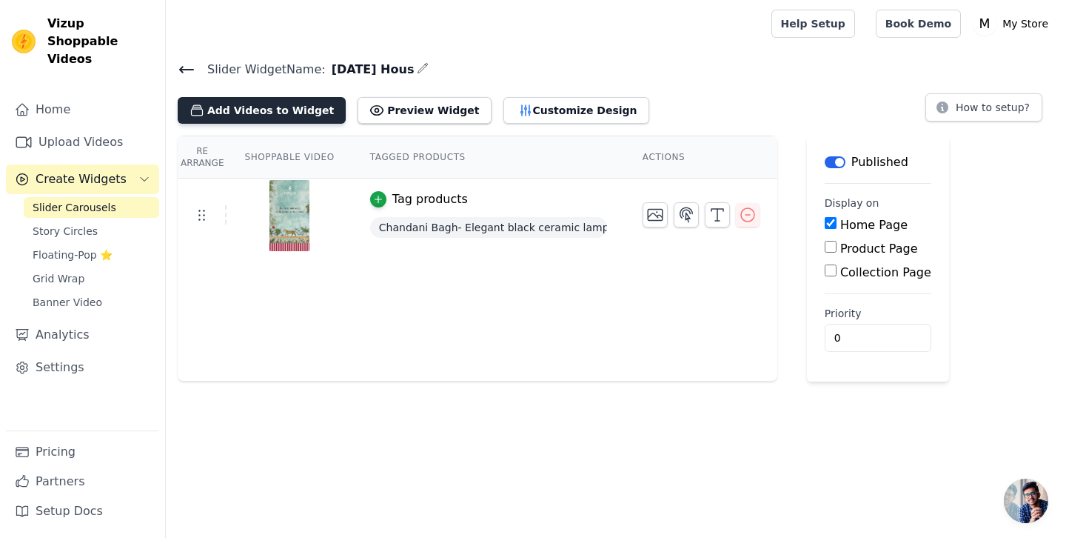
click at [261, 116] on button "Add Videos to Widget" at bounding box center [262, 110] width 168 height 27
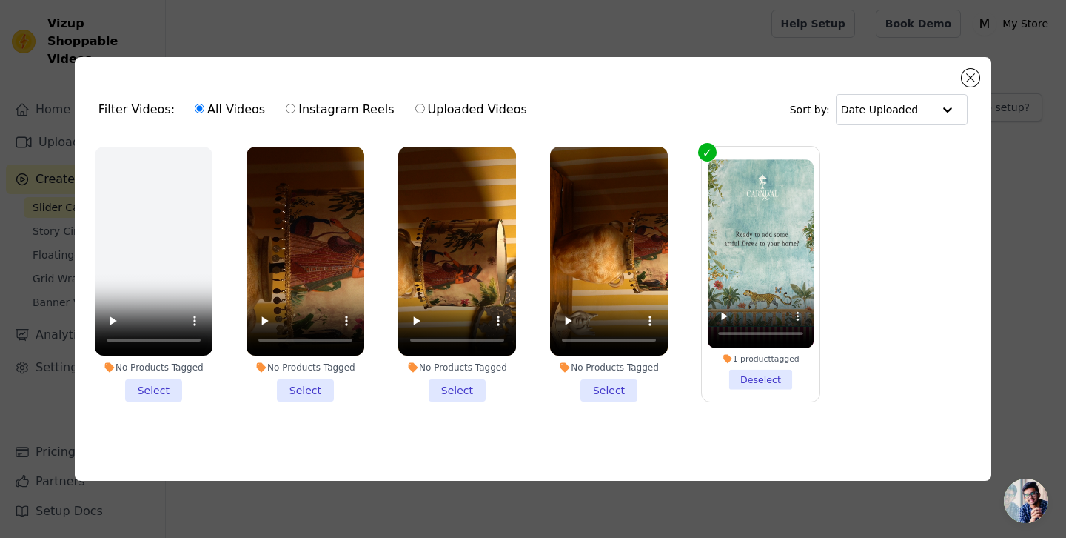
click at [161, 396] on li "No Products Tagged Select" at bounding box center [154, 274] width 118 height 255
click at [0, 0] on input "No Products Tagged Select" at bounding box center [0, 0] width 0 height 0
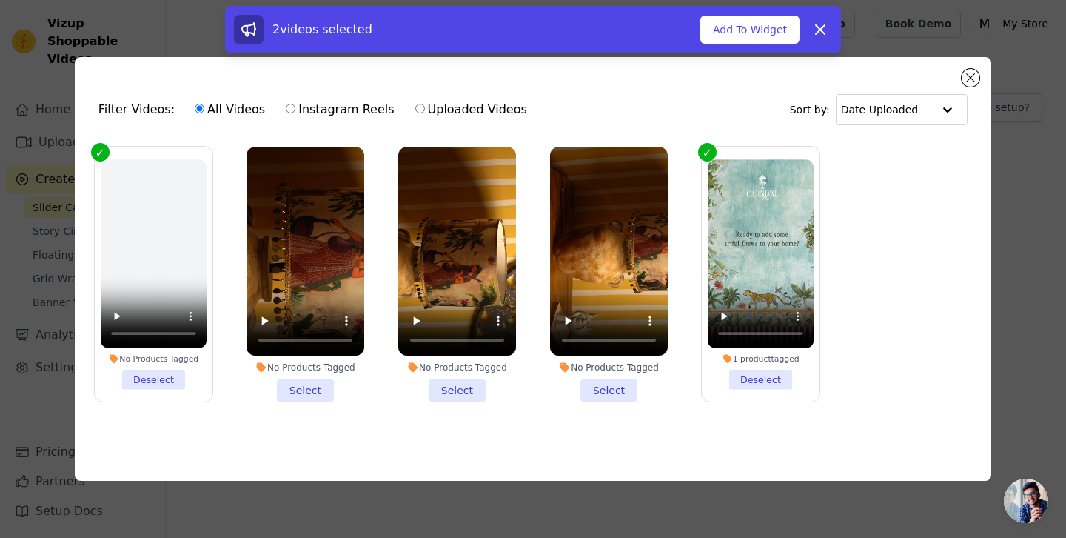
click at [304, 388] on li "No Products Tagged Select" at bounding box center [306, 274] width 118 height 255
click at [0, 0] on input "No Products Tagged Select" at bounding box center [0, 0] width 0 height 0
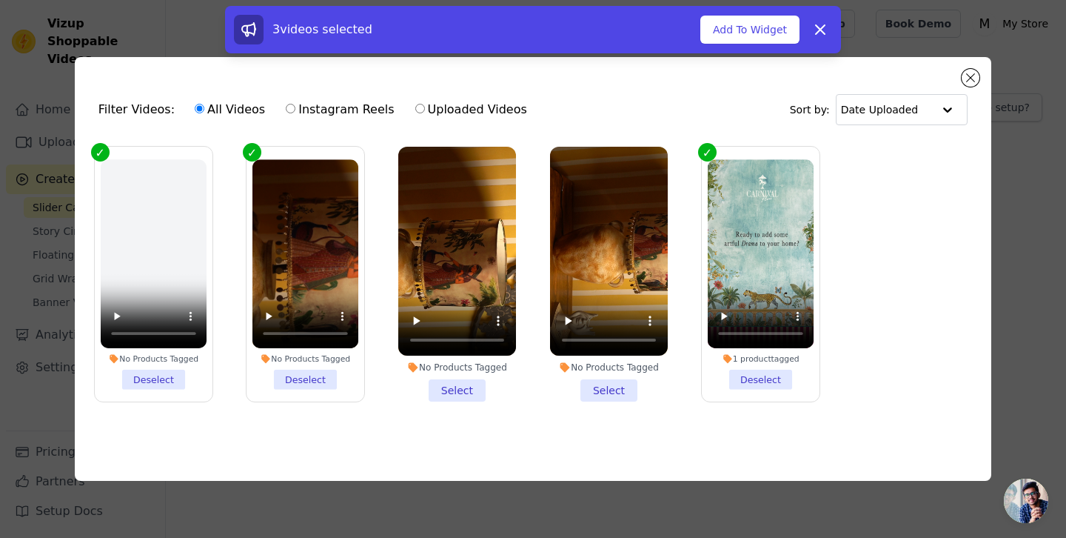
click at [471, 390] on li "No Products Tagged Select" at bounding box center [457, 274] width 118 height 255
click at [0, 0] on input "No Products Tagged Select" at bounding box center [0, 0] width 0 height 0
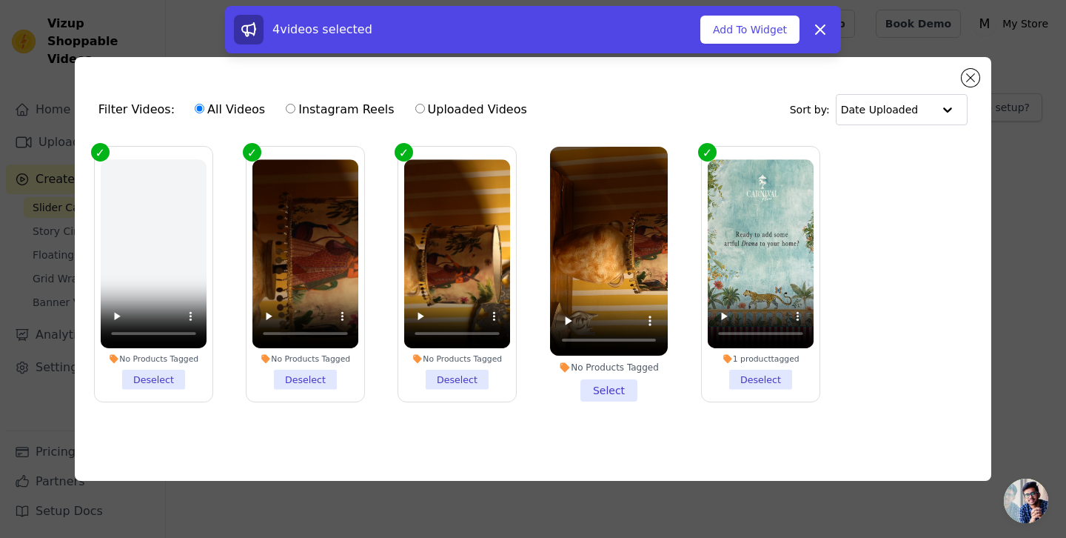
click at [615, 389] on li "No Products Tagged Select" at bounding box center [609, 274] width 118 height 255
click at [0, 0] on input "No Products Tagged Select" at bounding box center [0, 0] width 0 height 0
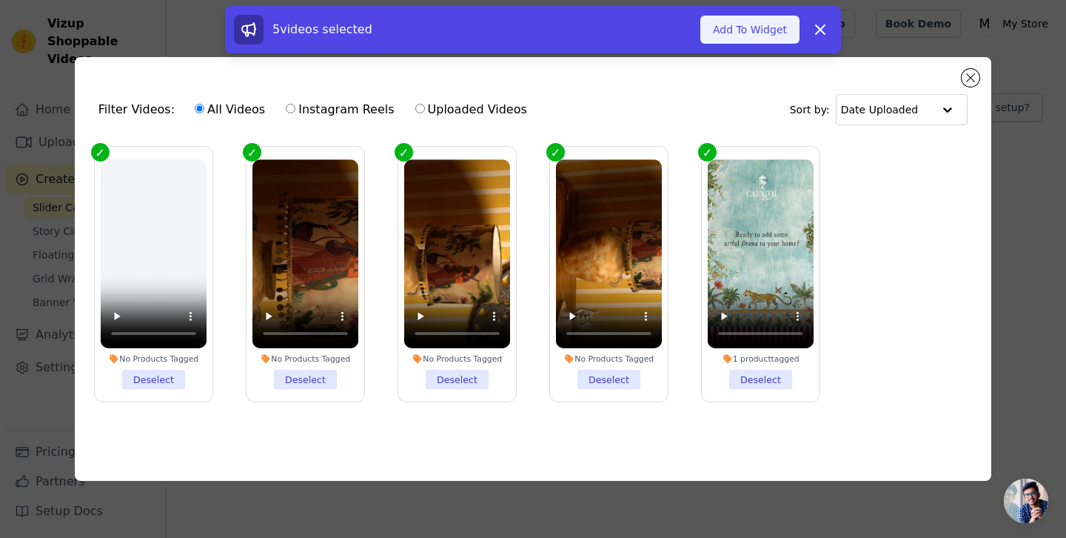
click at [769, 27] on button "Add To Widget" at bounding box center [750, 30] width 99 height 28
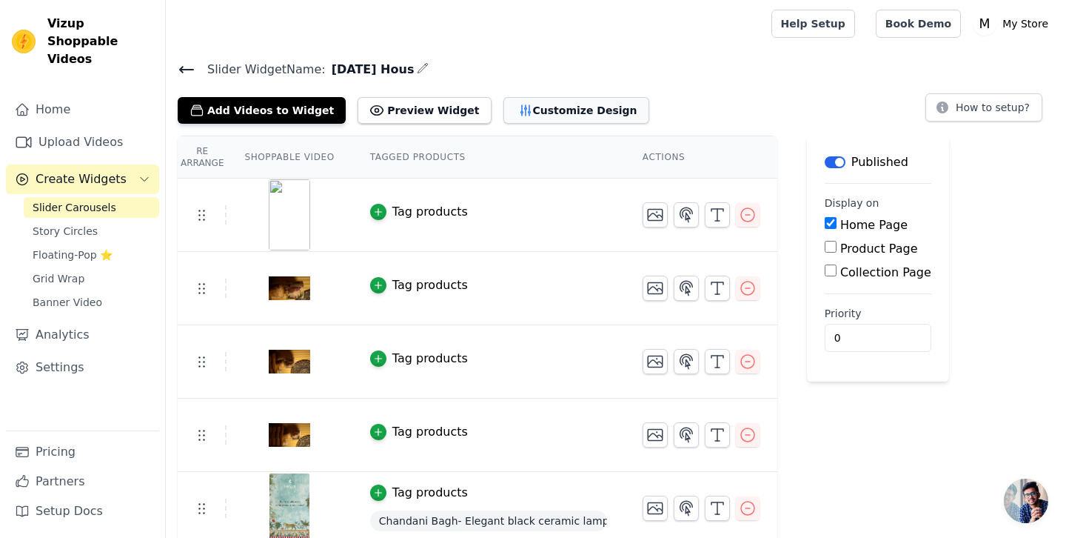
click at [513, 114] on button "Customize Design" at bounding box center [577, 110] width 146 height 27
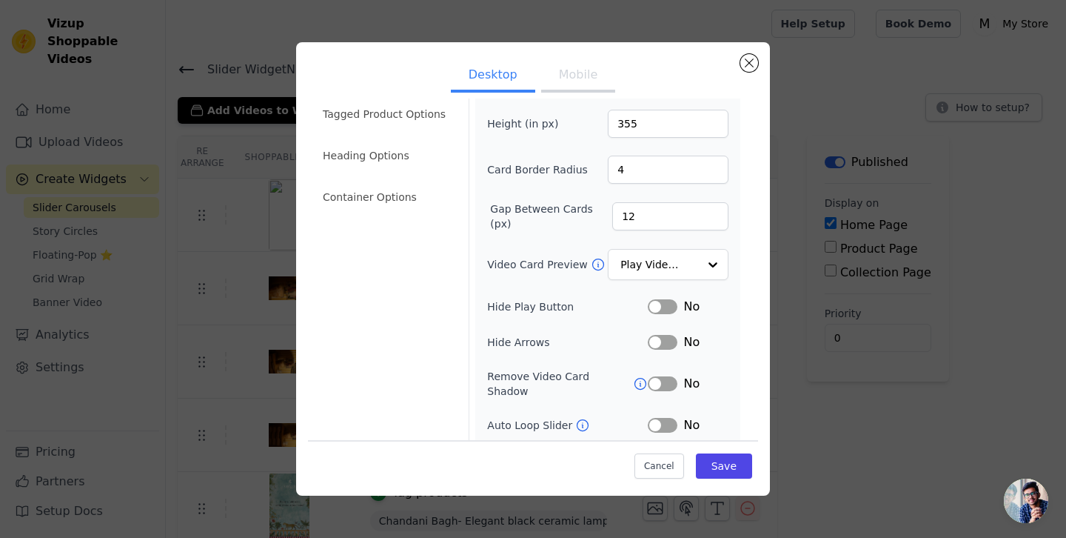
scroll to position [110, 0]
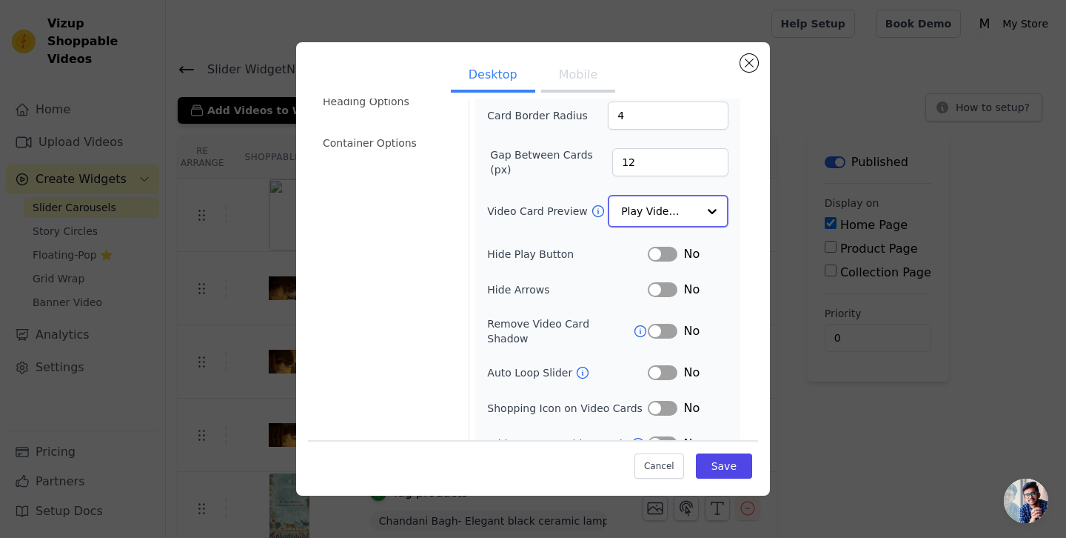
click at [657, 217] on input "Video Card Preview" at bounding box center [659, 211] width 76 height 30
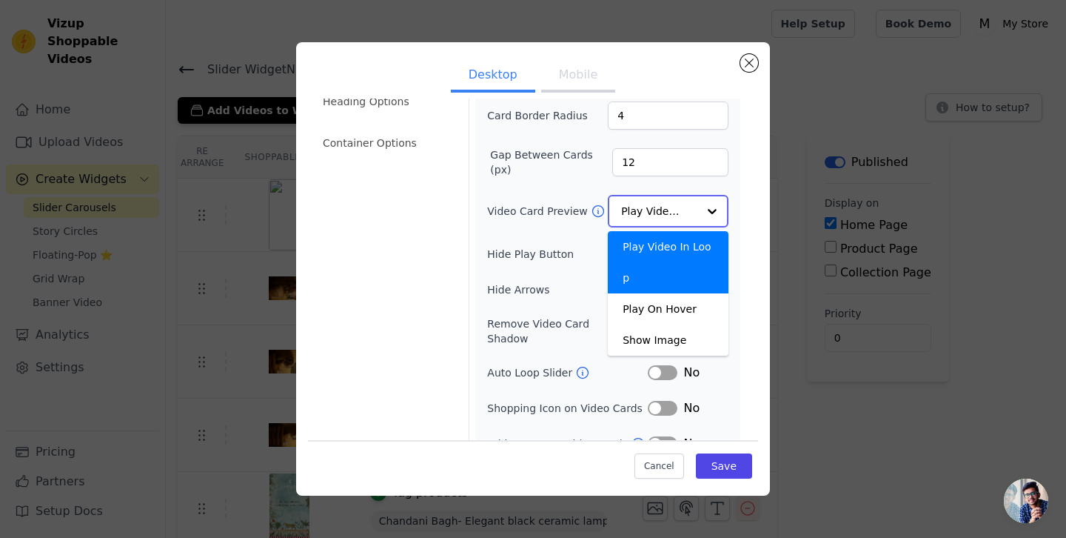
click at [657, 217] on input "Video Card Preview" at bounding box center [659, 211] width 76 height 30
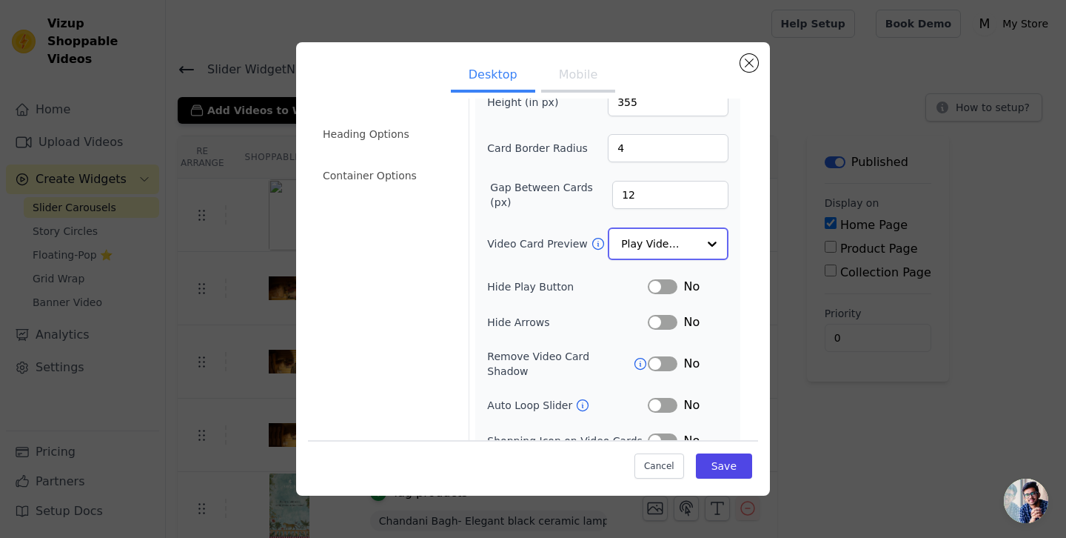
scroll to position [76, 0]
click at [638, 201] on input "12" at bounding box center [670, 197] width 116 height 28
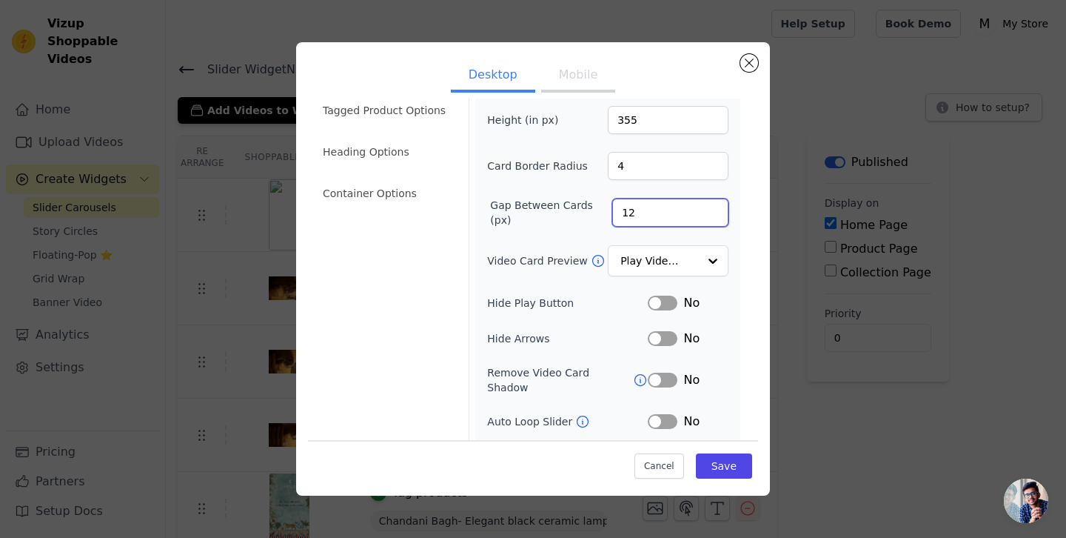
scroll to position [0, 0]
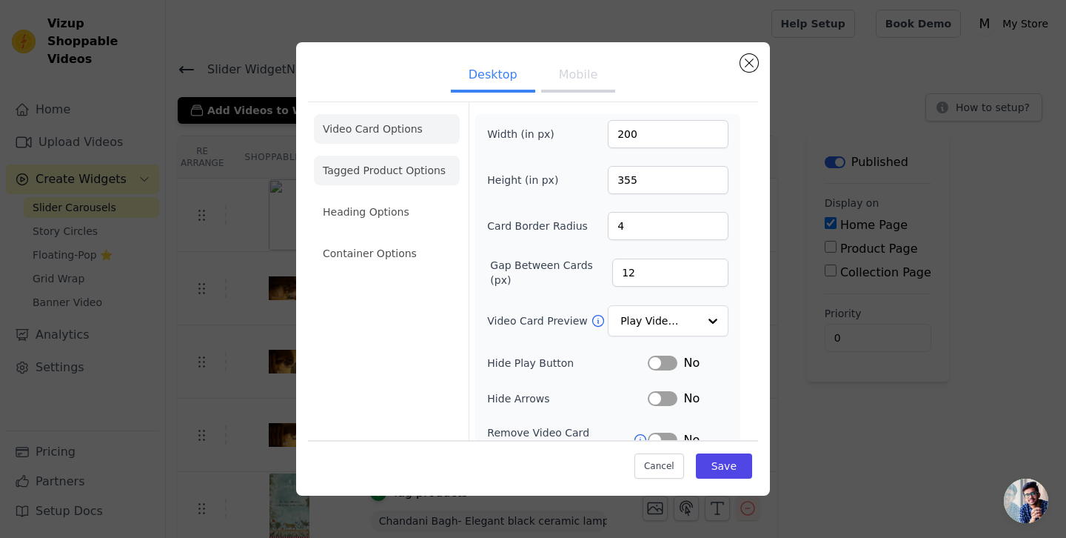
click at [381, 174] on li "Tagged Product Options" at bounding box center [387, 171] width 146 height 30
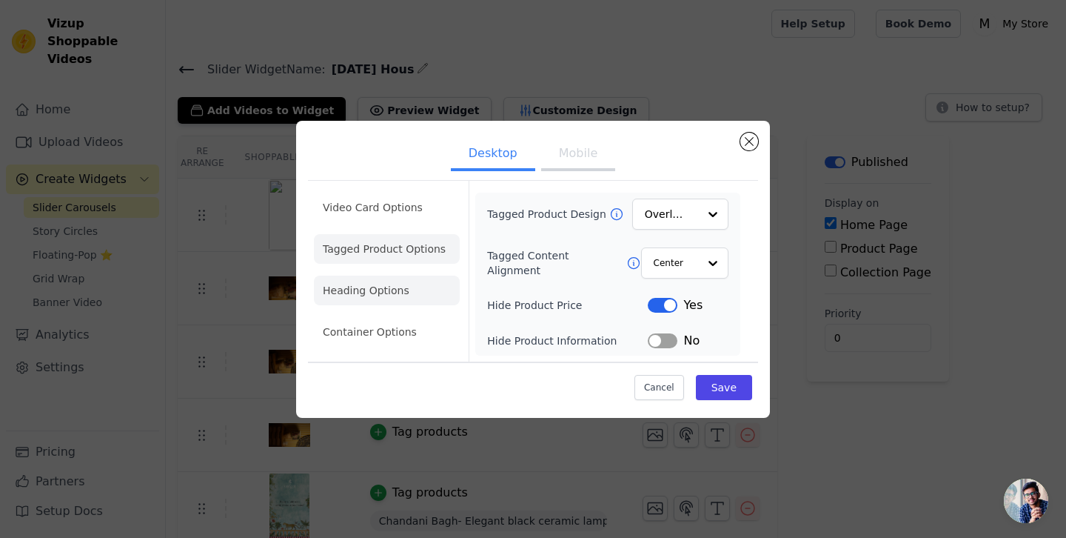
click at [370, 283] on li "Heading Options" at bounding box center [387, 290] width 146 height 30
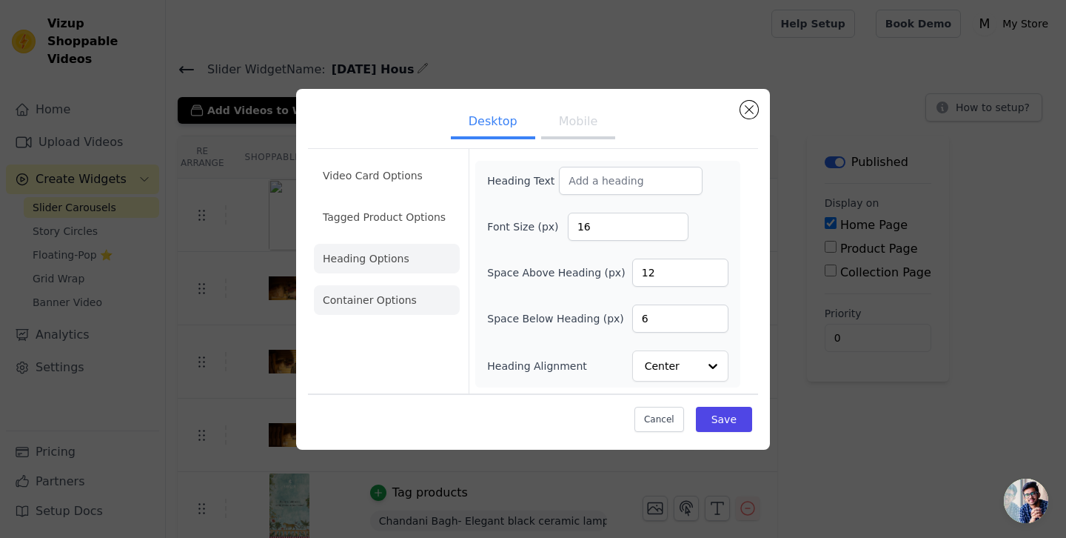
click at [369, 308] on li "Container Options" at bounding box center [387, 300] width 146 height 30
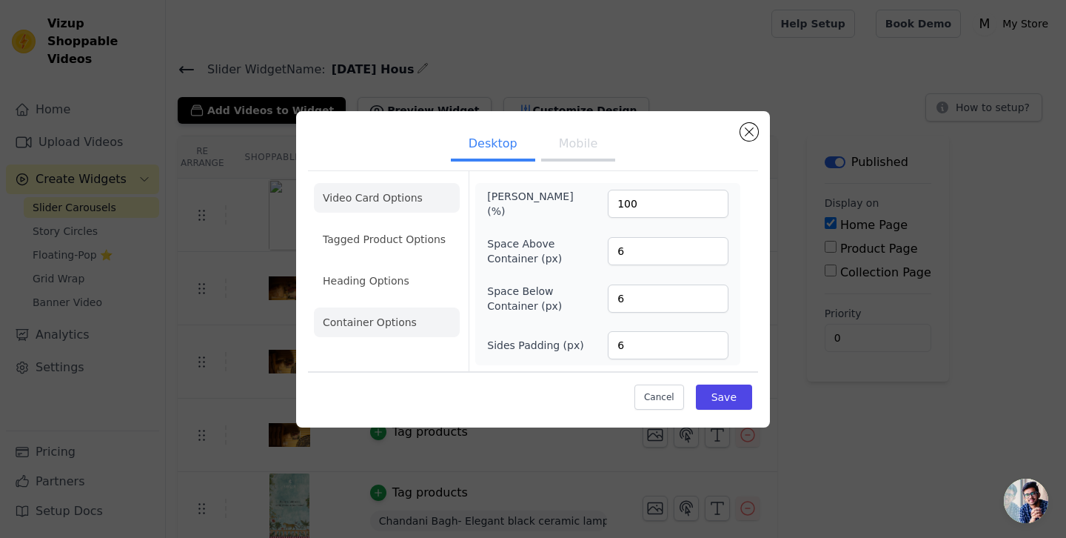
click at [364, 196] on li "Video Card Options" at bounding box center [387, 198] width 146 height 30
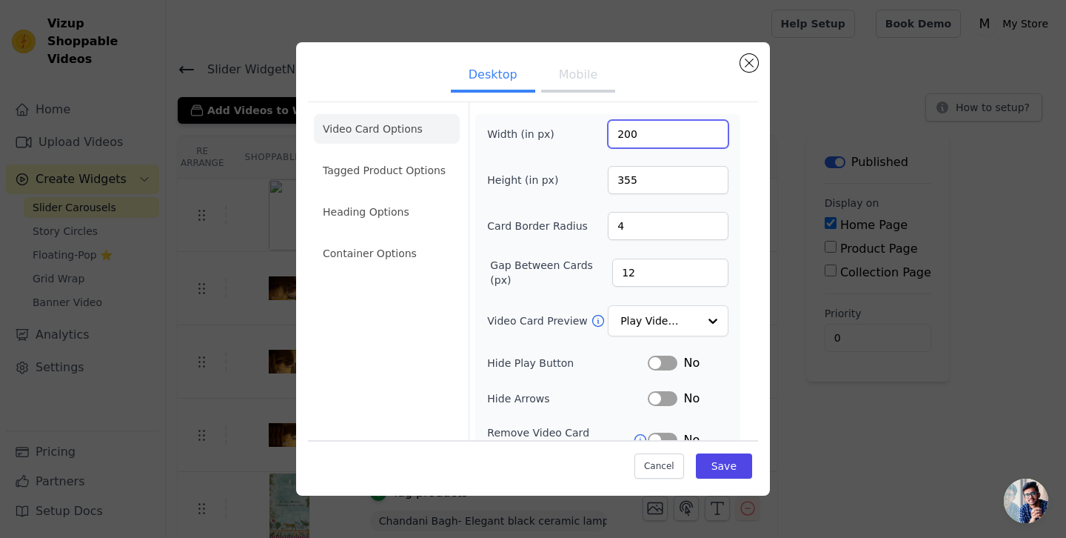
click at [660, 140] on input "200" at bounding box center [668, 134] width 121 height 28
type input "230"
click at [646, 176] on input "355" at bounding box center [668, 180] width 121 height 28
type input "410"
click at [731, 472] on button "Save" at bounding box center [724, 464] width 56 height 25
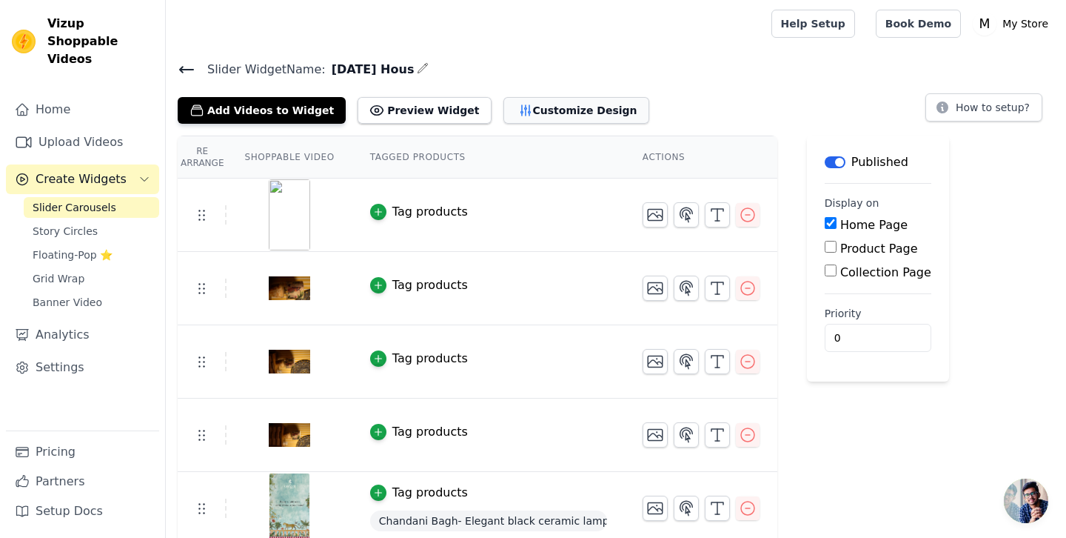
click at [512, 109] on button "Customize Design" at bounding box center [577, 110] width 146 height 27
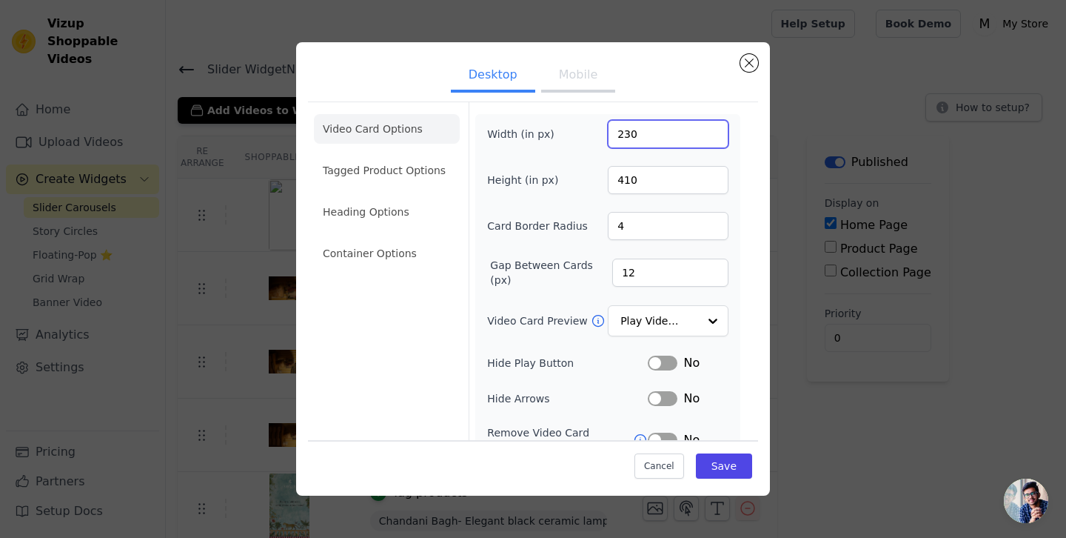
click at [639, 138] on input "230" at bounding box center [668, 134] width 121 height 28
click at [713, 132] on input "231" at bounding box center [668, 134] width 121 height 28
click at [713, 132] on input "232" at bounding box center [668, 134] width 121 height 28
click at [713, 133] on input "233" at bounding box center [668, 134] width 121 height 28
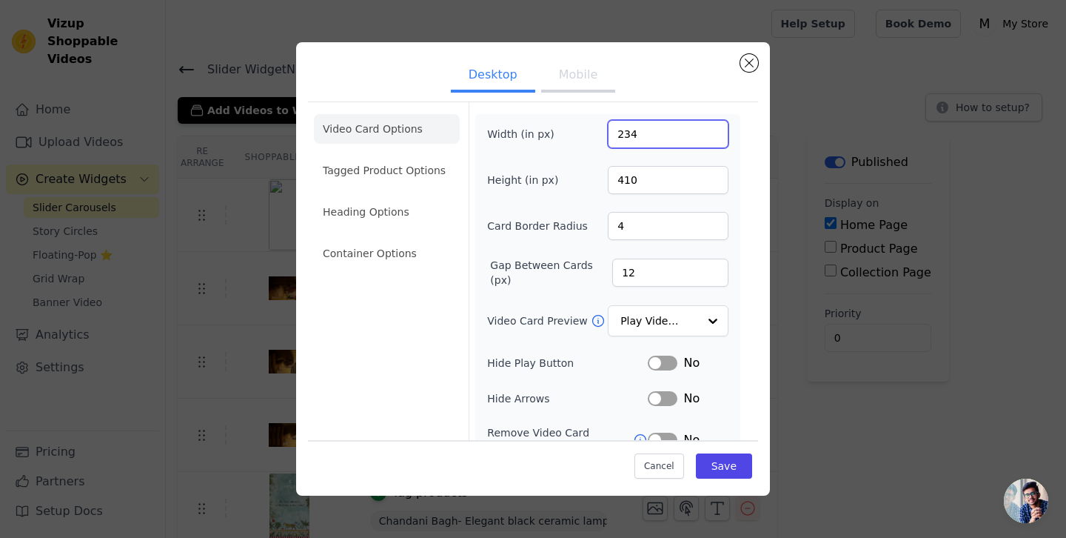
click at [713, 133] on input "234" at bounding box center [668, 134] width 121 height 28
click at [713, 133] on input "235" at bounding box center [668, 134] width 121 height 28
type input "236"
click at [713, 133] on input "236" at bounding box center [668, 134] width 121 height 28
click at [643, 188] on input "410" at bounding box center [668, 180] width 121 height 28
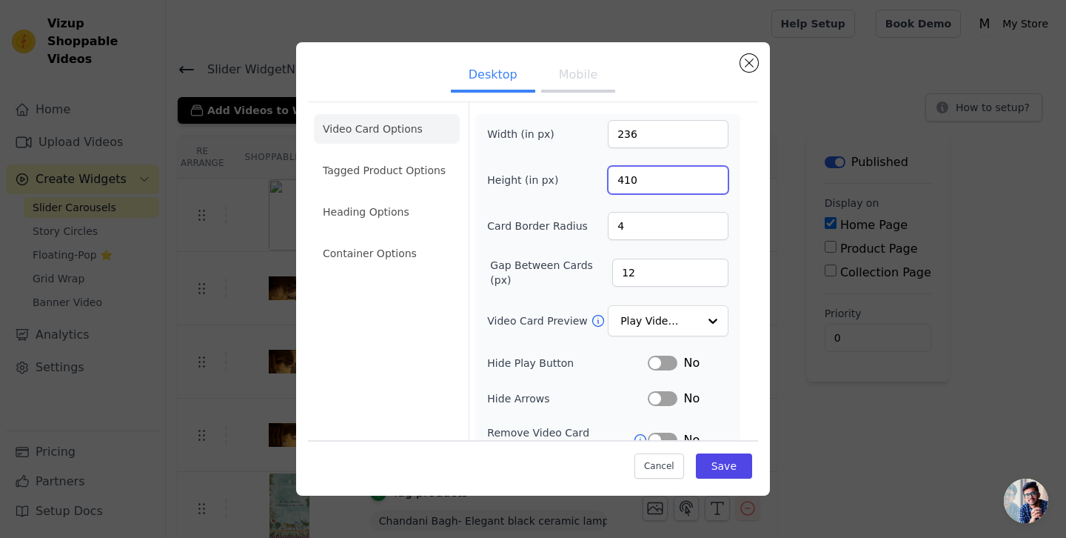
click at [643, 188] on input "410" at bounding box center [668, 180] width 121 height 28
type input "4"
click at [638, 136] on input "236" at bounding box center [668, 134] width 121 height 28
type input "225"
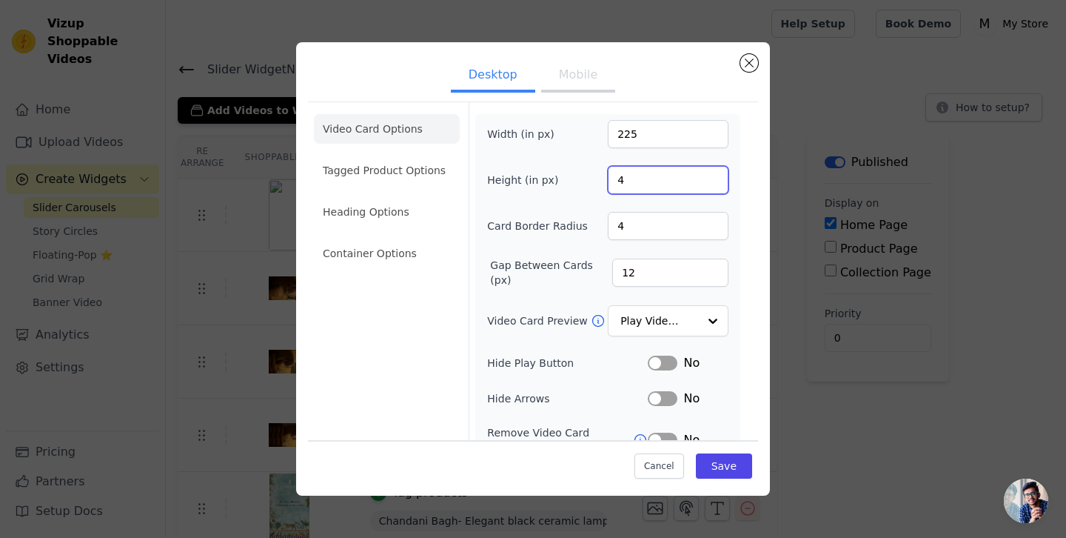
click at [629, 183] on input "4" at bounding box center [668, 180] width 121 height 28
type input "350"
click at [726, 488] on div "Desktop Mobile Video Card Options Tagged Product Options Heading Options Contai…" at bounding box center [533, 269] width 474 height 454
click at [724, 470] on button "Save" at bounding box center [724, 464] width 56 height 25
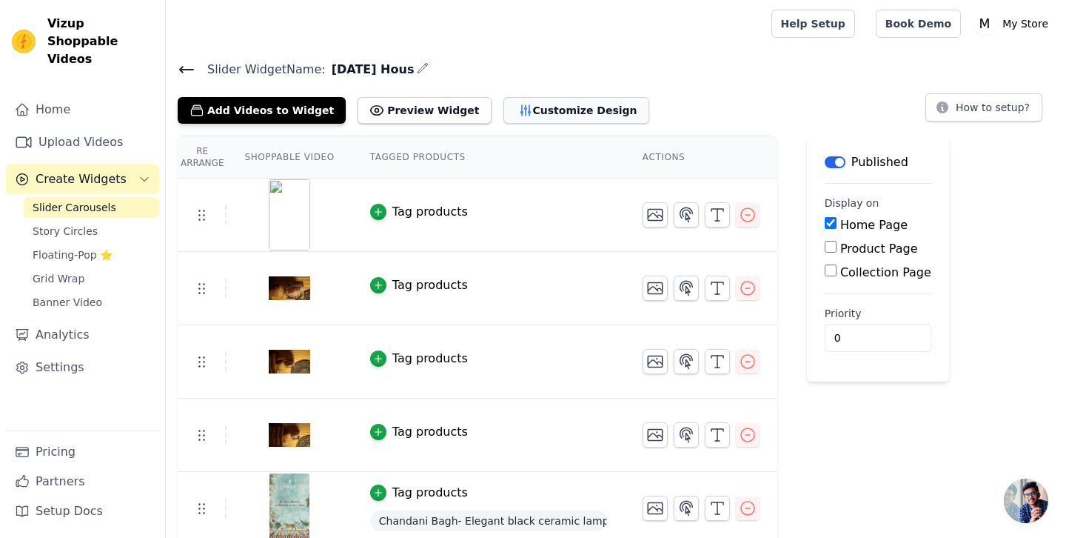
click at [517, 114] on button "Customize Design" at bounding box center [577, 110] width 146 height 27
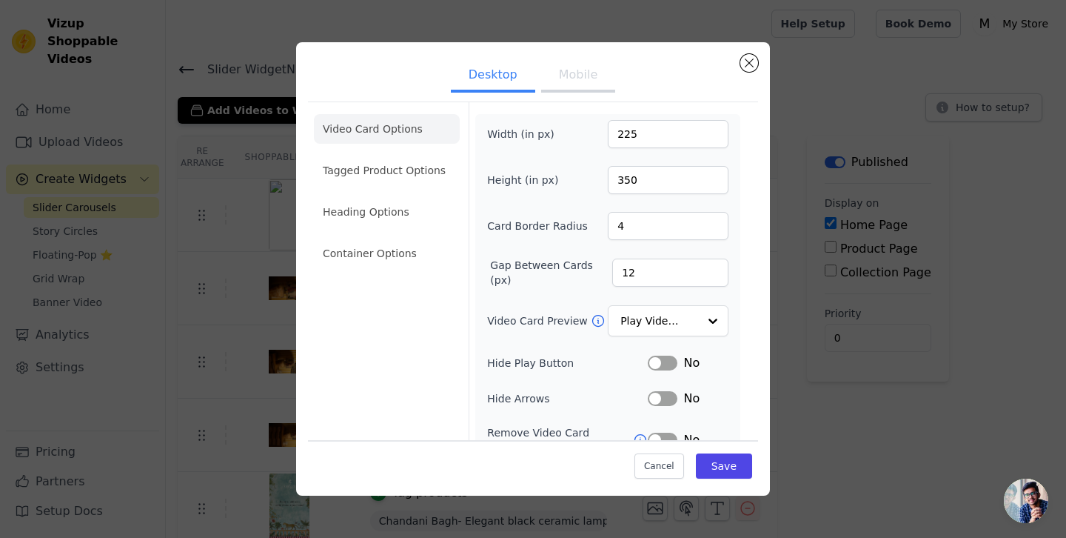
scroll to position [50, 0]
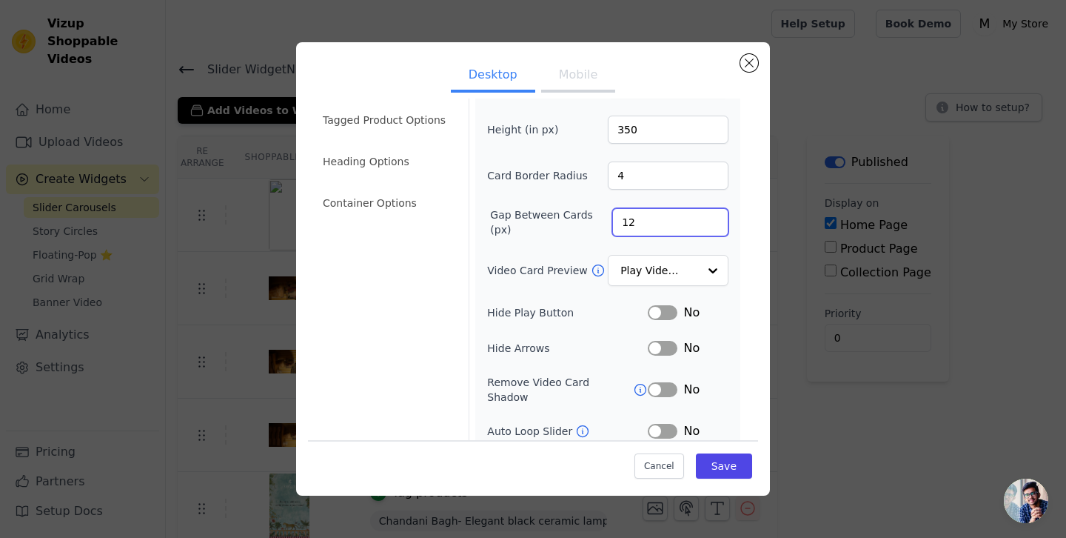
click at [641, 221] on input "12" at bounding box center [670, 222] width 116 height 28
type input "15"
click at [693, 270] on input "Video Card Preview" at bounding box center [659, 271] width 76 height 30
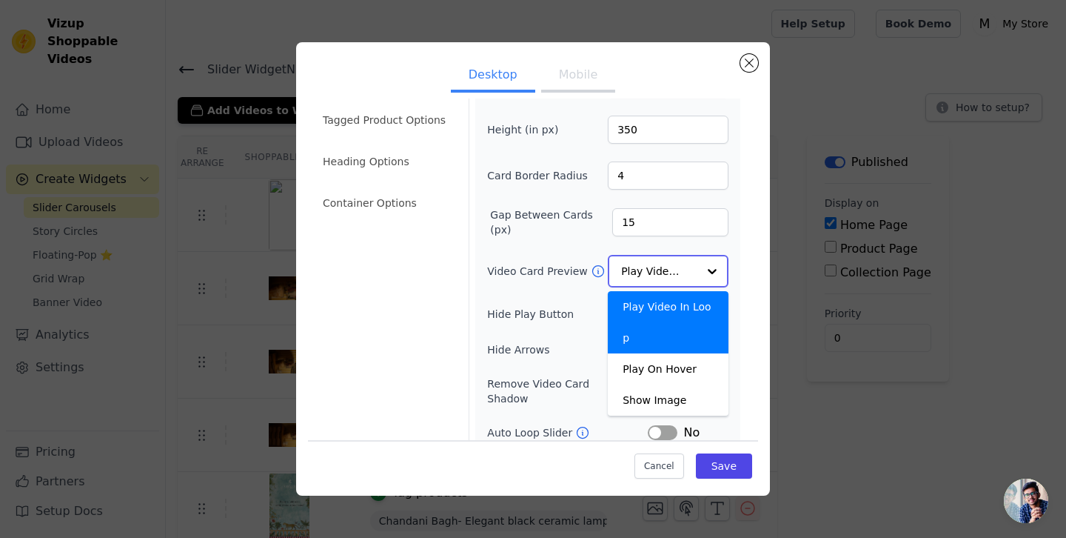
click at [693, 271] on input "Video Card Preview" at bounding box center [659, 271] width 76 height 30
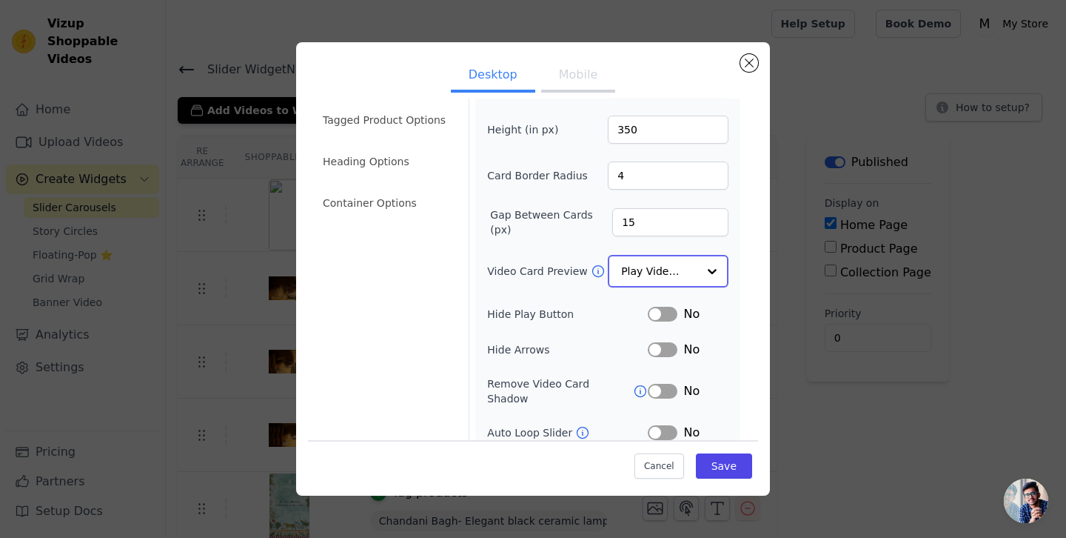
click at [693, 271] on input "Video Card Preview" at bounding box center [659, 271] width 76 height 30
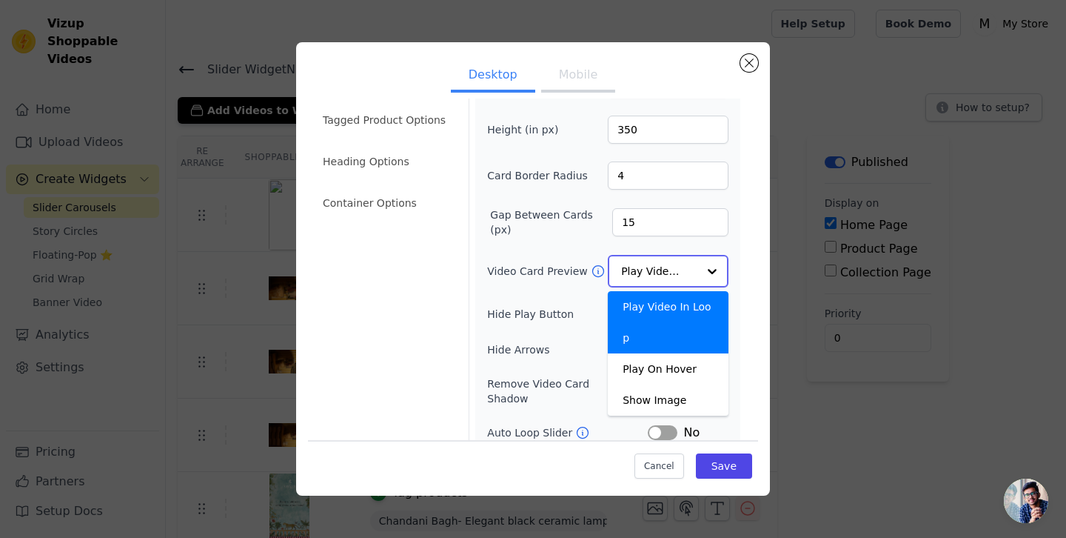
click at [693, 271] on input "Video Card Preview" at bounding box center [659, 271] width 76 height 30
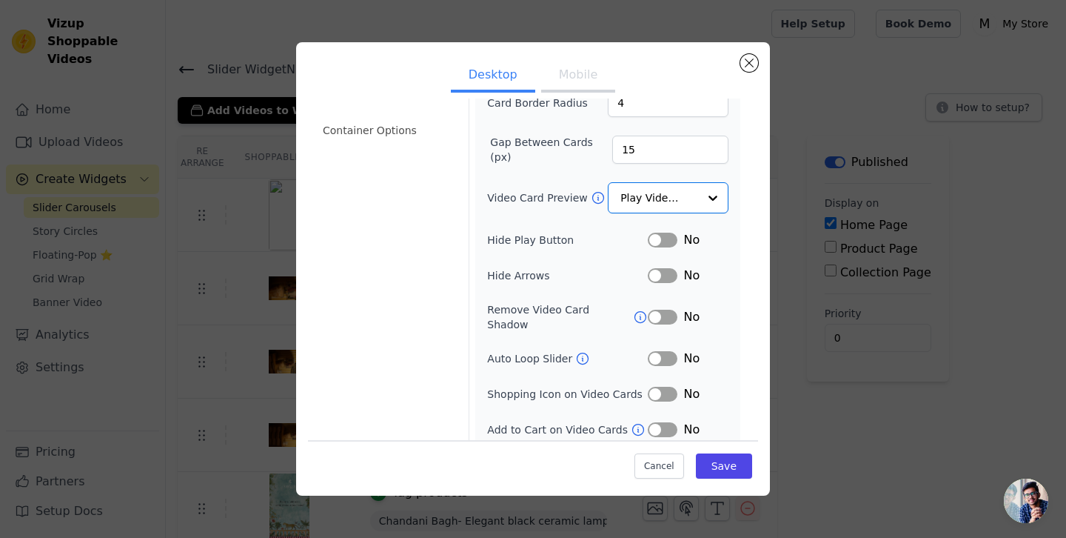
scroll to position [121, 0]
click at [751, 64] on button "Close modal" at bounding box center [750, 63] width 18 height 18
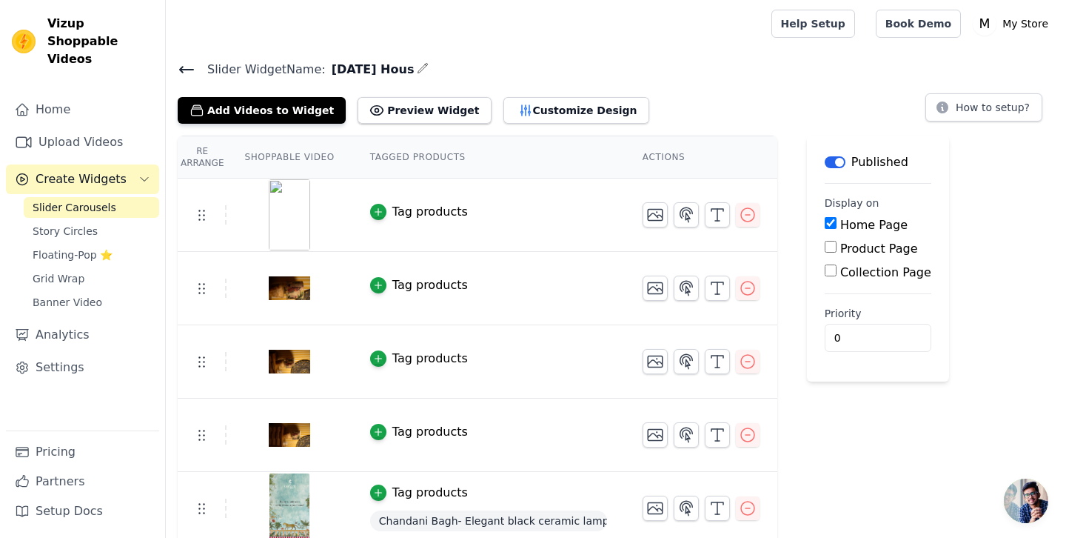
scroll to position [8, 0]
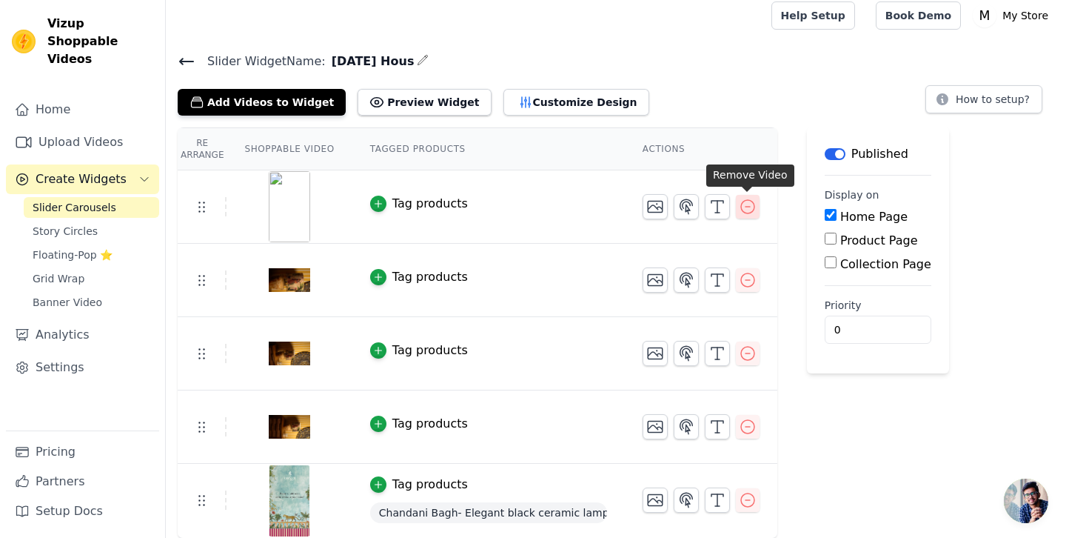
click at [743, 205] on icon "button" at bounding box center [748, 207] width 18 height 18
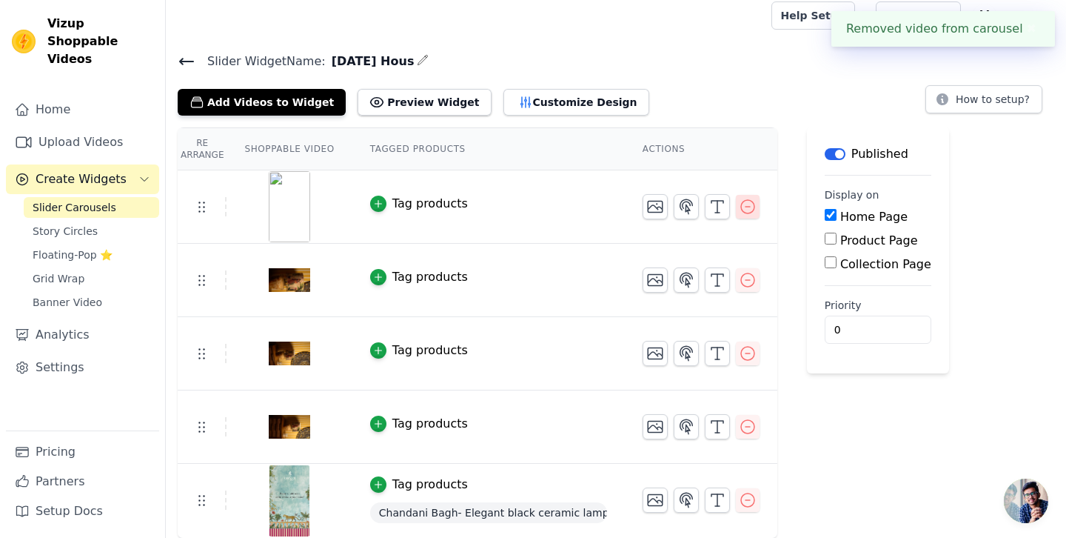
scroll to position [0, 0]
